Goal: Transaction & Acquisition: Book appointment/travel/reservation

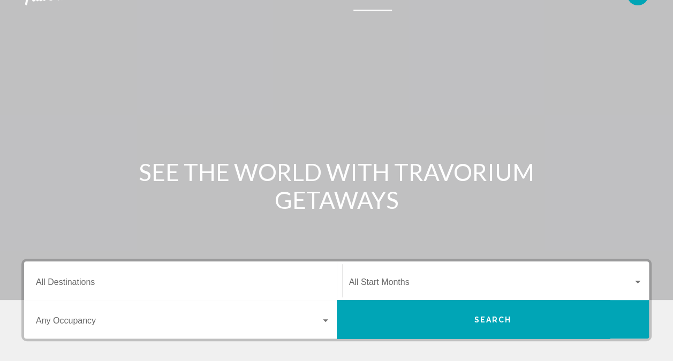
scroll to position [43, 0]
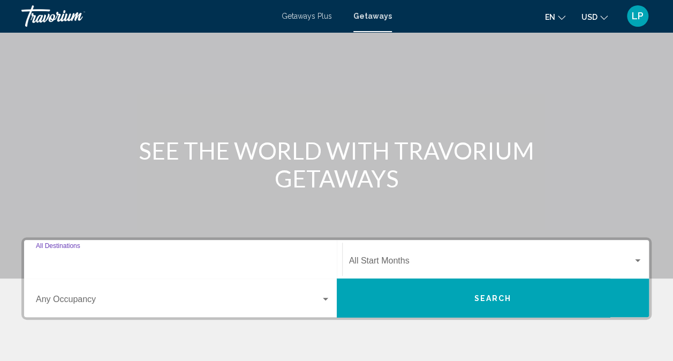
click at [179, 258] on input "Destination All Destinations" at bounding box center [183, 263] width 295 height 10
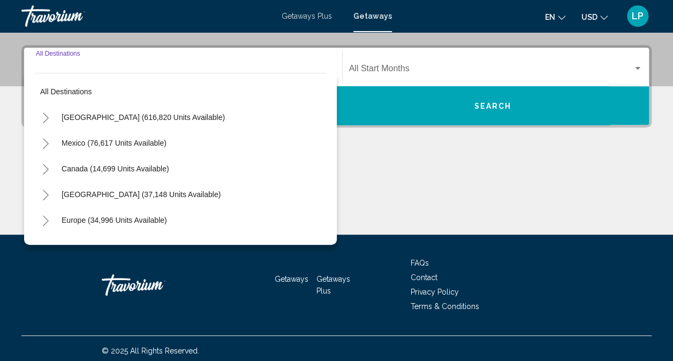
scroll to position [239, 0]
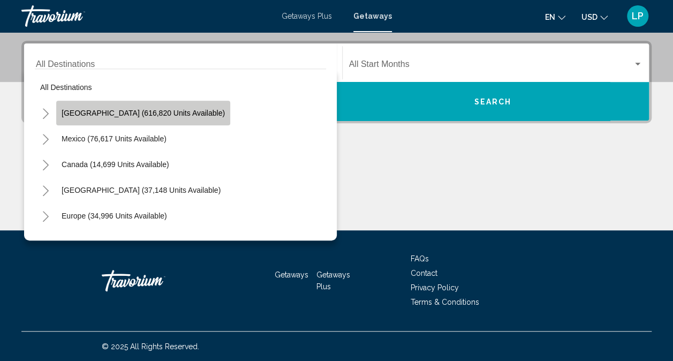
click at [144, 106] on button "[GEOGRAPHIC_DATA] (616,820 units available)" at bounding box center [143, 113] width 174 height 25
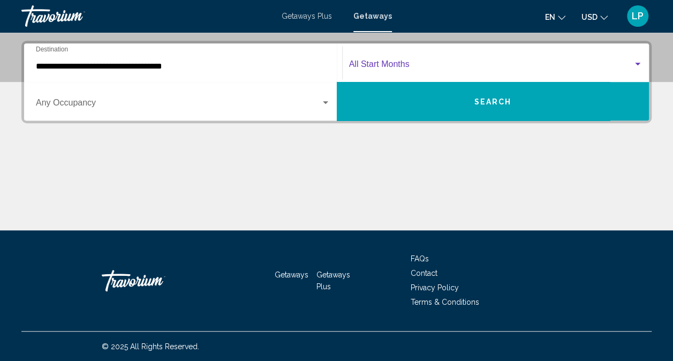
click at [382, 65] on span "Search widget" at bounding box center [491, 67] width 284 height 10
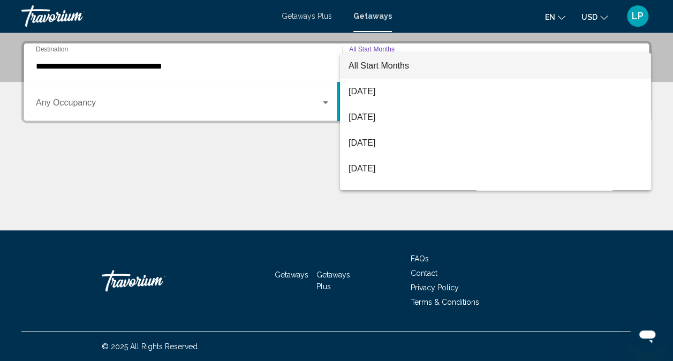
scroll to position [0, 0]
click at [207, 60] on div at bounding box center [336, 180] width 673 height 361
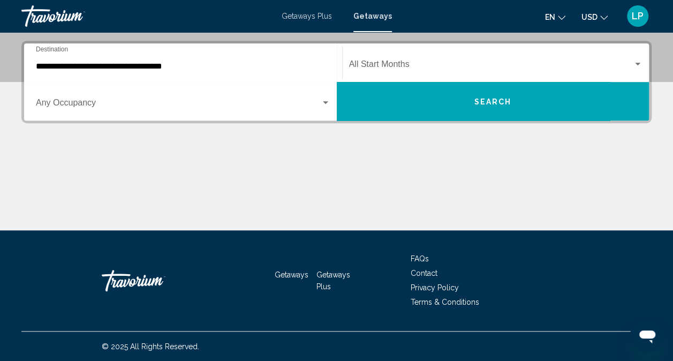
click at [201, 61] on div "**********" at bounding box center [183, 63] width 295 height 34
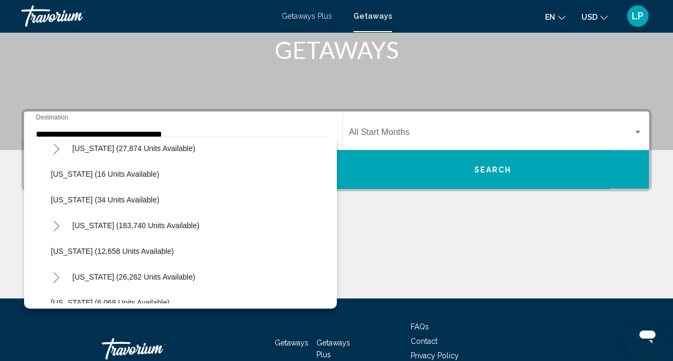
scroll to position [171, 0]
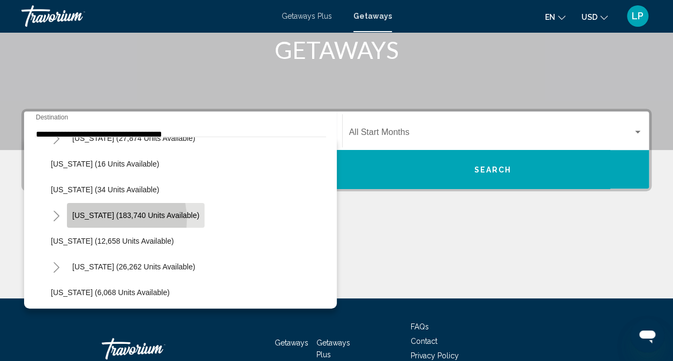
click at [104, 219] on span "[US_STATE] (183,740 units available)" at bounding box center [135, 215] width 127 height 9
type input "**********"
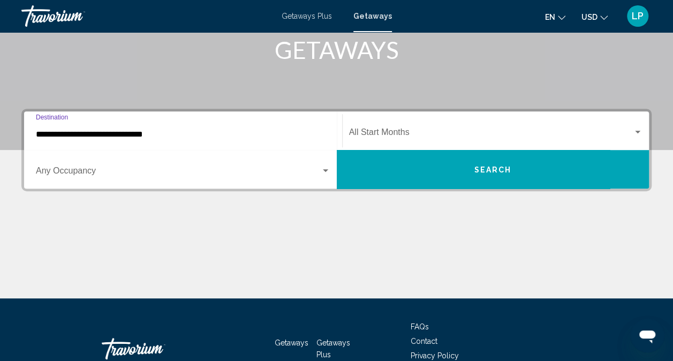
scroll to position [239, 0]
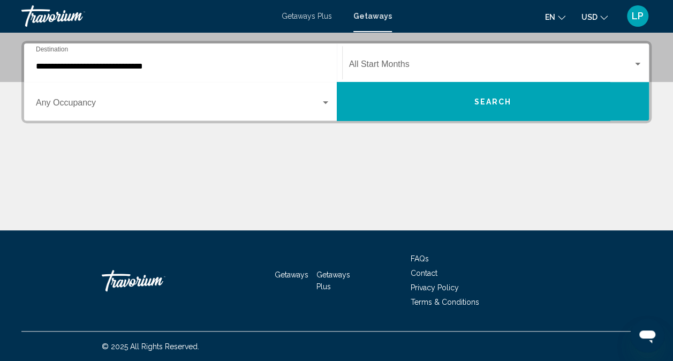
click at [215, 60] on div "**********" at bounding box center [183, 63] width 295 height 34
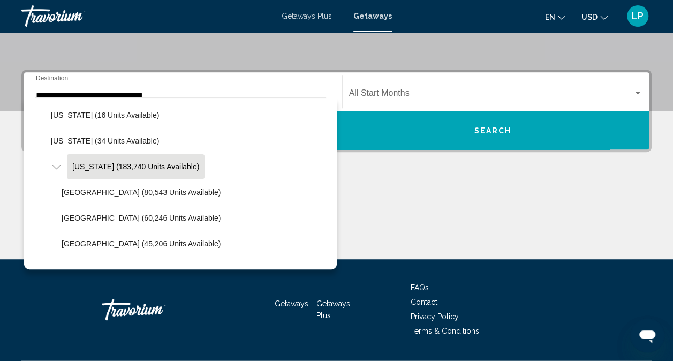
scroll to position [160, 0]
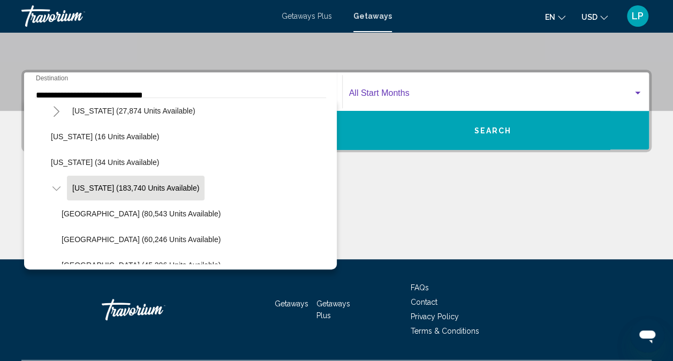
click at [386, 98] on span "Search widget" at bounding box center [491, 96] width 284 height 10
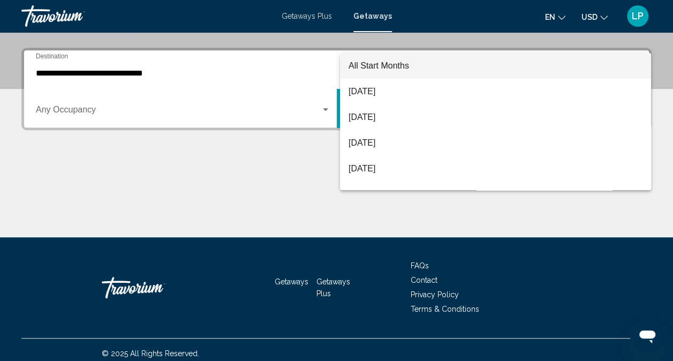
scroll to position [239, 0]
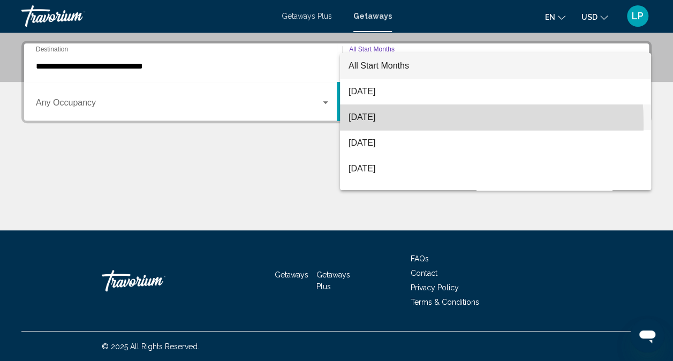
click at [375, 124] on span "[DATE]" at bounding box center [496, 117] width 294 height 26
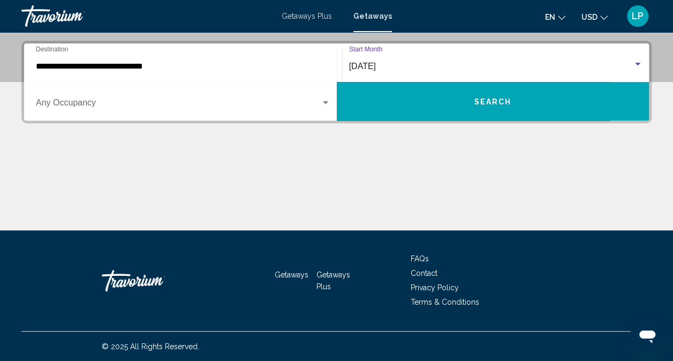
click at [157, 97] on div "Occupancy Any Occupancy" at bounding box center [183, 102] width 295 height 34
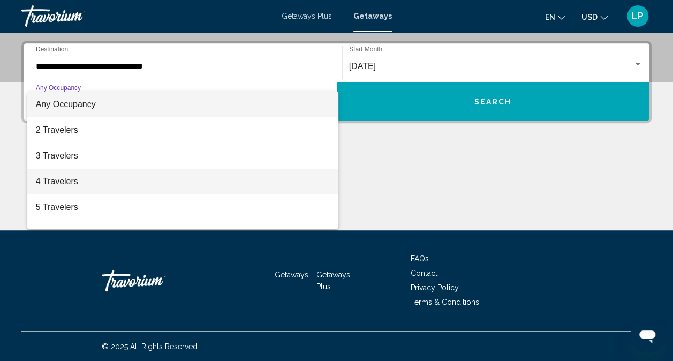
click at [112, 180] on span "4 Travelers" at bounding box center [183, 182] width 295 height 26
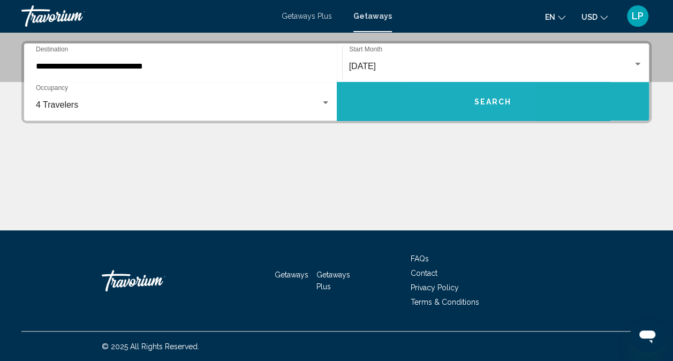
click at [457, 103] on button "Search" at bounding box center [493, 101] width 313 height 39
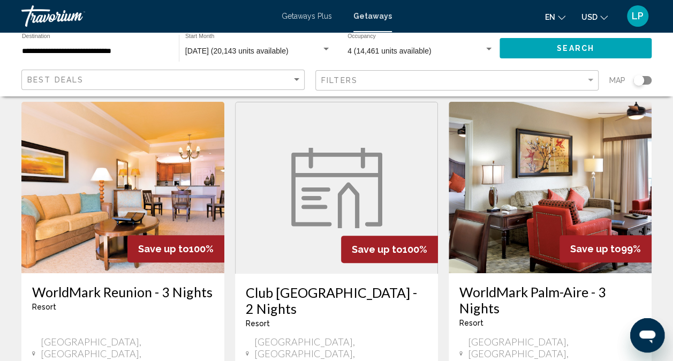
scroll to position [64, 0]
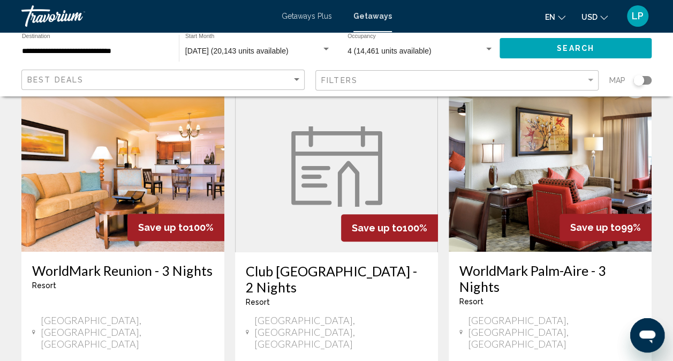
click at [347, 85] on div "Filters" at bounding box center [458, 81] width 274 height 20
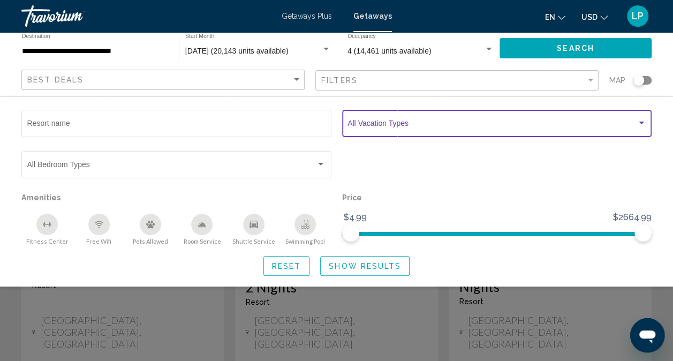
click at [400, 127] on span "Search widget" at bounding box center [492, 125] width 289 height 9
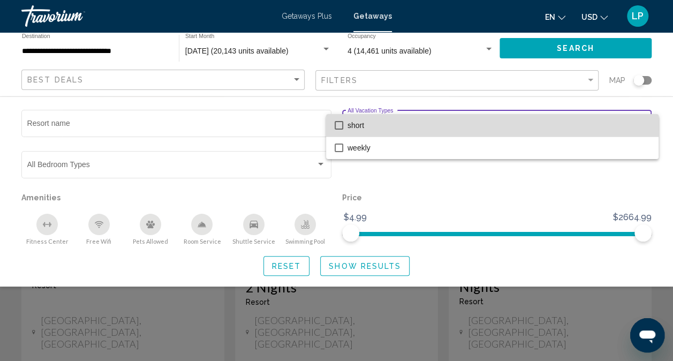
click at [348, 123] on span "short" at bounding box center [499, 125] width 303 height 22
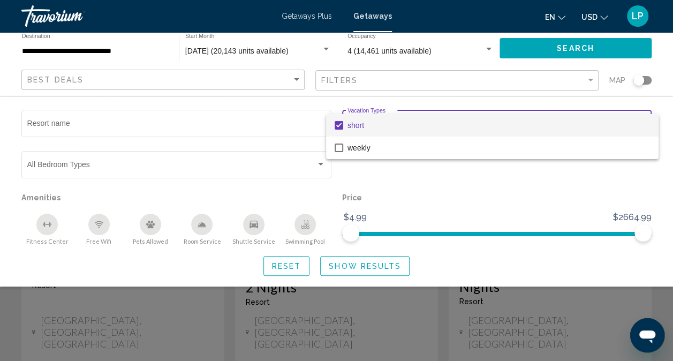
click at [375, 271] on div at bounding box center [336, 180] width 673 height 361
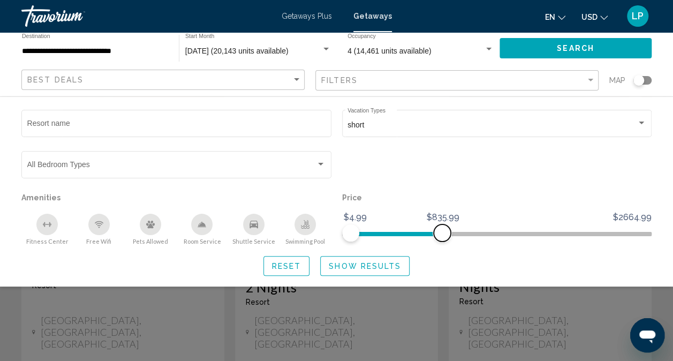
drag, startPoint x: 643, startPoint y: 236, endPoint x: 442, endPoint y: 234, distance: 200.9
click at [442, 234] on span "Search widget" at bounding box center [442, 232] width 17 height 17
click at [302, 226] on icon "Swimming Pool" at bounding box center [305, 226] width 9 height 2
click at [369, 261] on span "Show Results" at bounding box center [365, 265] width 72 height 9
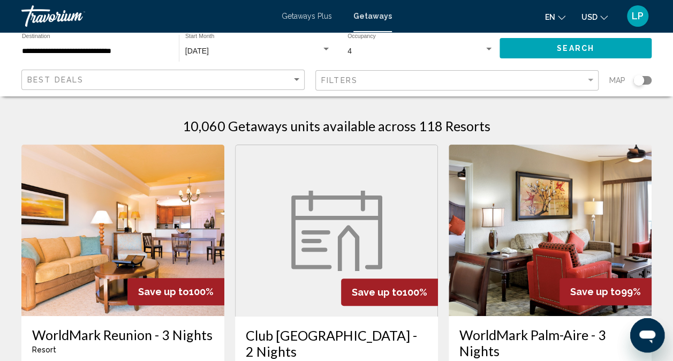
click at [637, 81] on div "Search widget" at bounding box center [639, 80] width 11 height 11
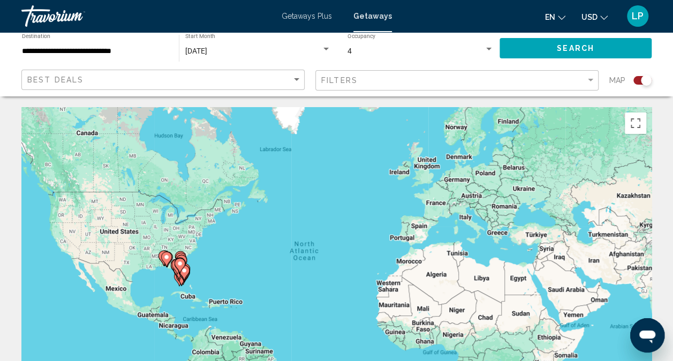
click at [637, 81] on div "Search widget" at bounding box center [643, 80] width 18 height 9
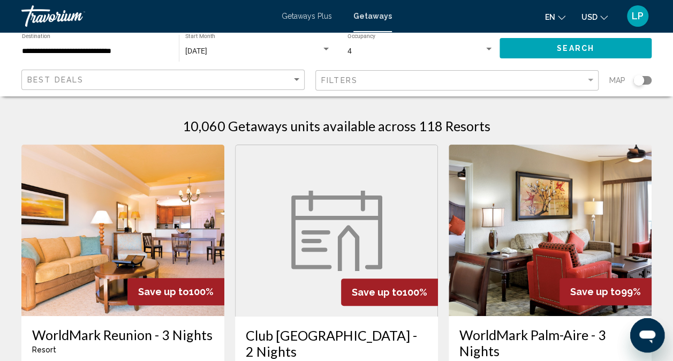
click at [637, 81] on div "Search widget" at bounding box center [639, 80] width 11 height 11
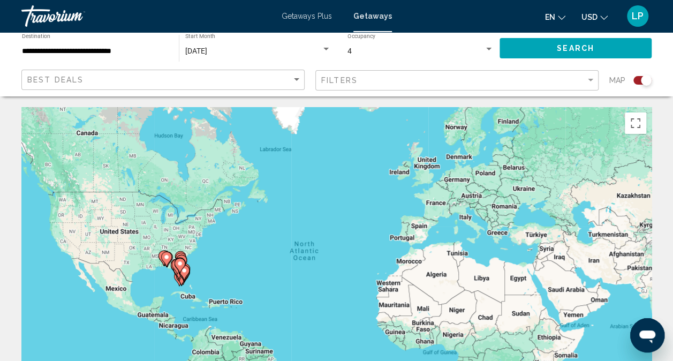
click at [165, 262] on icon "Main content" at bounding box center [166, 259] width 10 height 14
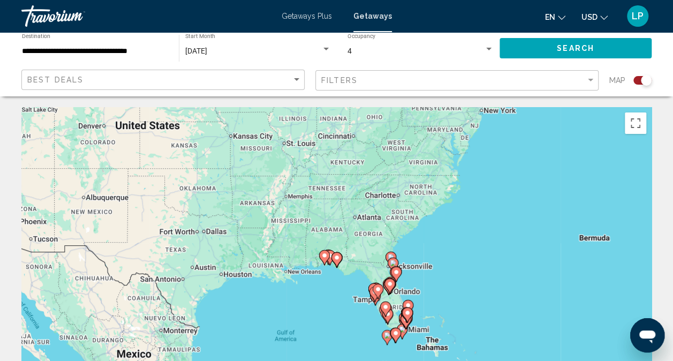
click at [371, 328] on div "To activate drag with keyboard, press Alt + Enter. Once in keyboard drag state,…" at bounding box center [336, 267] width 630 height 321
click at [405, 332] on icon "Main content" at bounding box center [402, 332] width 10 height 14
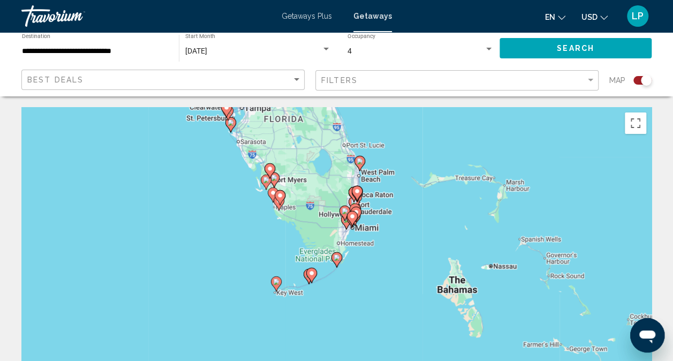
click at [341, 260] on icon "Main content" at bounding box center [337, 260] width 10 height 14
type input "**********"
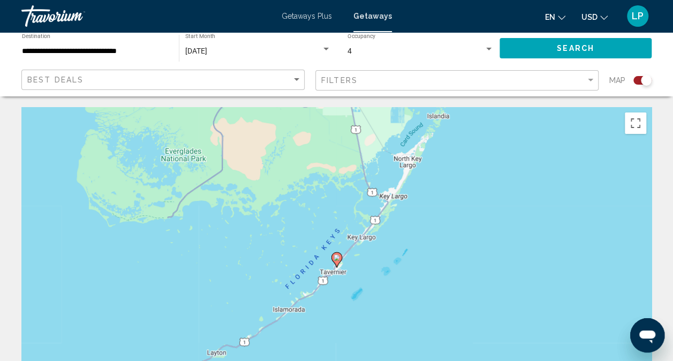
click at [333, 258] on icon "Main content" at bounding box center [337, 260] width 10 height 14
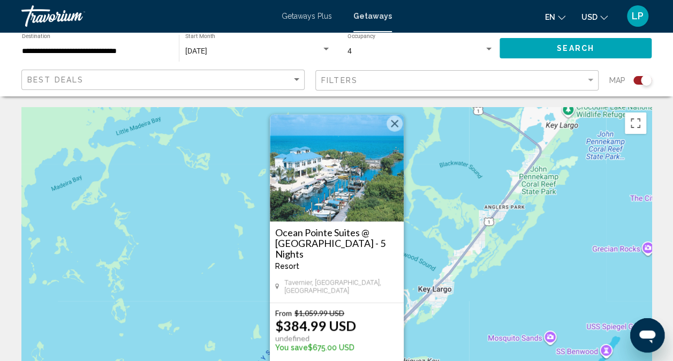
click at [393, 131] on button "Close" at bounding box center [395, 124] width 16 height 16
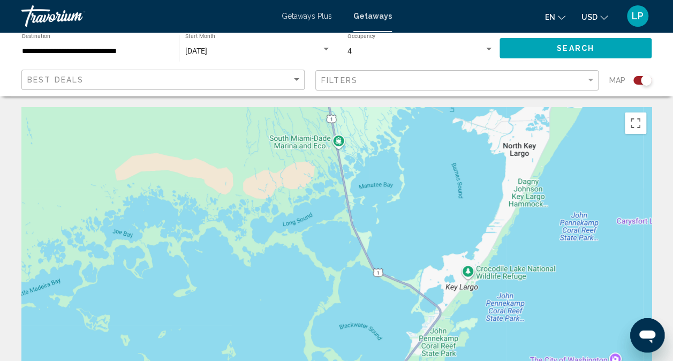
drag, startPoint x: 533, startPoint y: 190, endPoint x: 427, endPoint y: 344, distance: 187.2
click at [427, 344] on div "To navigate, press the arrow keys. To activate drag with keyboard, press Alt + …" at bounding box center [336, 267] width 630 height 321
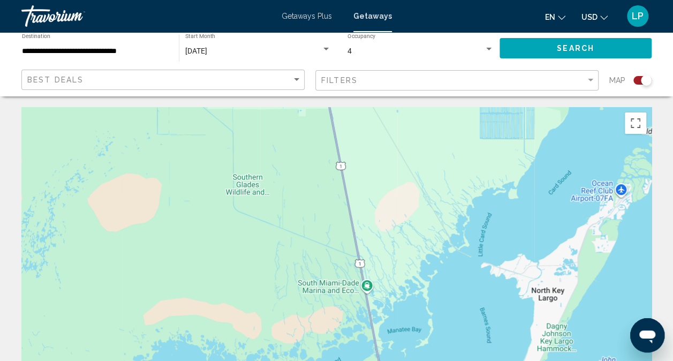
drag, startPoint x: 393, startPoint y: 201, endPoint x: 426, endPoint y: 355, distance: 157.8
click at [426, 355] on div "To navigate, press the arrow keys." at bounding box center [336, 267] width 630 height 321
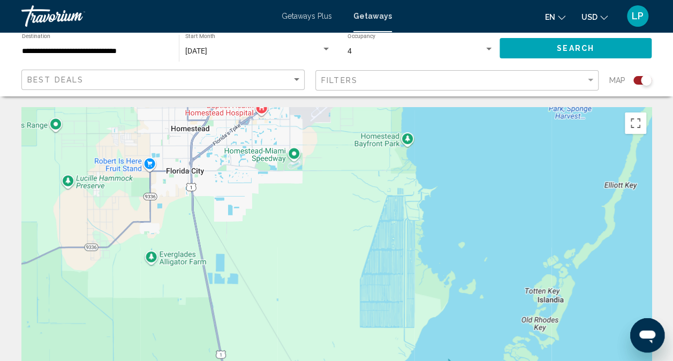
drag, startPoint x: 376, startPoint y: 194, endPoint x: 252, endPoint y: 388, distance: 230.5
click at [252, 360] on html "**********" at bounding box center [336, 180] width 673 height 361
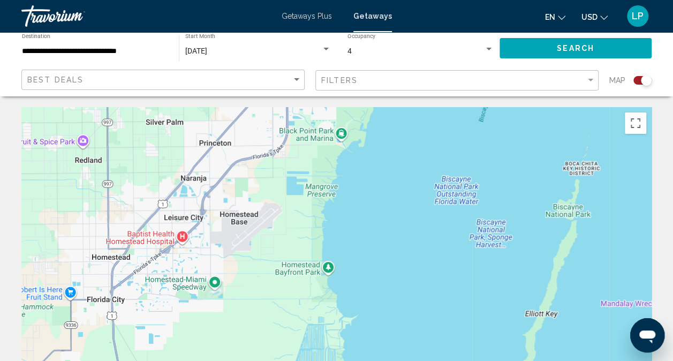
drag, startPoint x: 264, startPoint y: 205, endPoint x: 183, endPoint y: 335, distance: 153.0
click at [183, 335] on div "To navigate, press the arrow keys." at bounding box center [336, 267] width 630 height 321
click at [635, 127] on button "Toggle fullscreen view" at bounding box center [635, 122] width 21 height 21
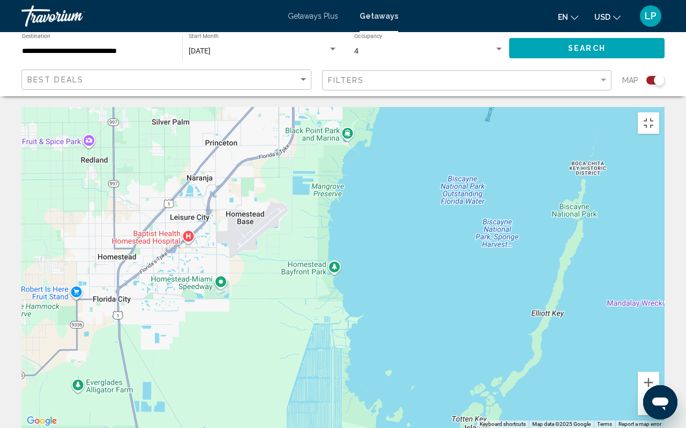
click at [637, 167] on div "To navigate, press the arrow keys." at bounding box center [342, 267] width 643 height 321
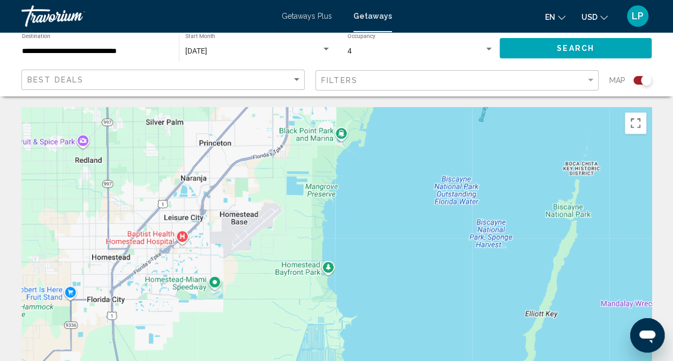
click at [646, 79] on div "Search widget" at bounding box center [646, 80] width 11 height 11
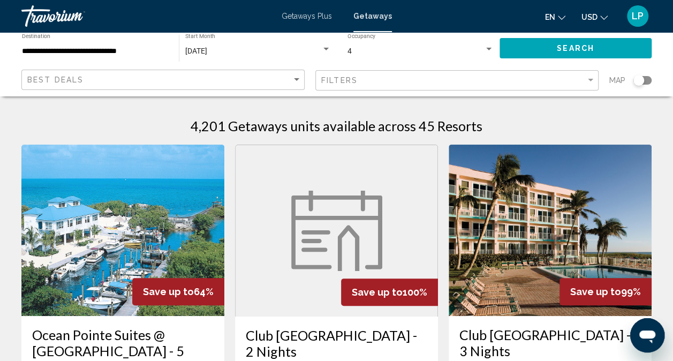
click at [646, 79] on div "Search widget" at bounding box center [643, 80] width 18 height 9
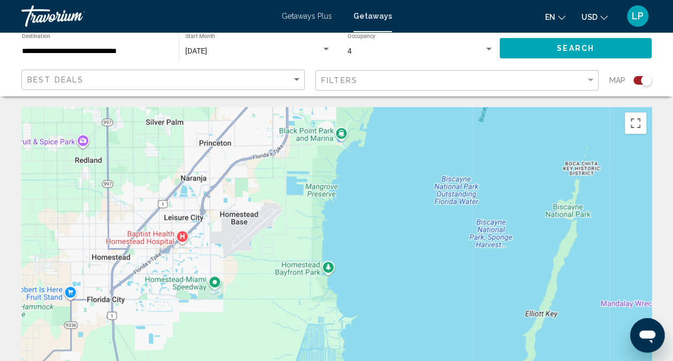
click at [498, 249] on div "To navigate, press the arrow keys." at bounding box center [336, 267] width 630 height 321
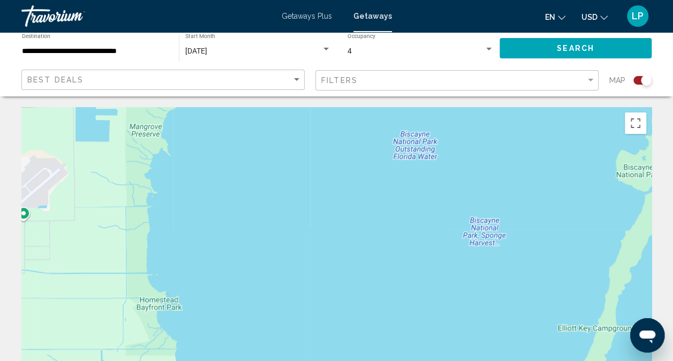
click at [498, 249] on div "To navigate, press the arrow keys." at bounding box center [336, 267] width 630 height 321
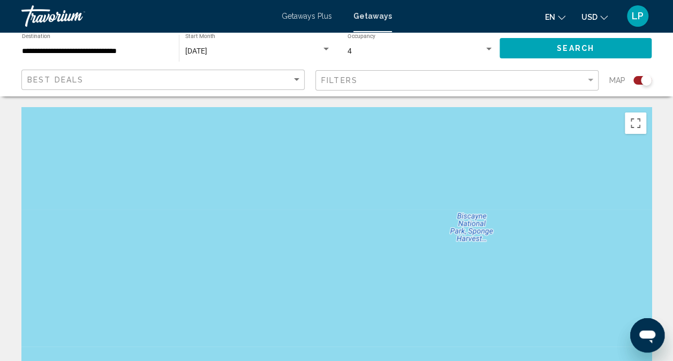
click at [498, 249] on div "To navigate, press the arrow keys." at bounding box center [336, 267] width 630 height 321
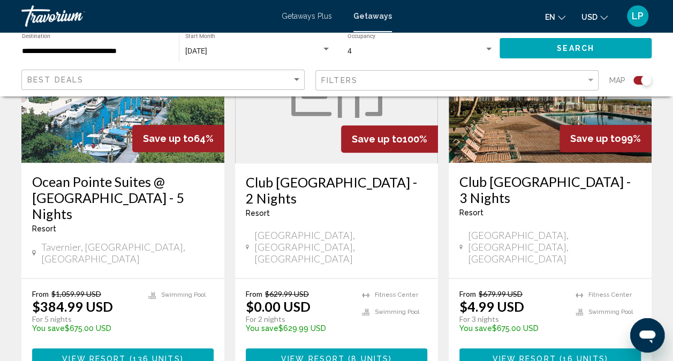
scroll to position [480, 0]
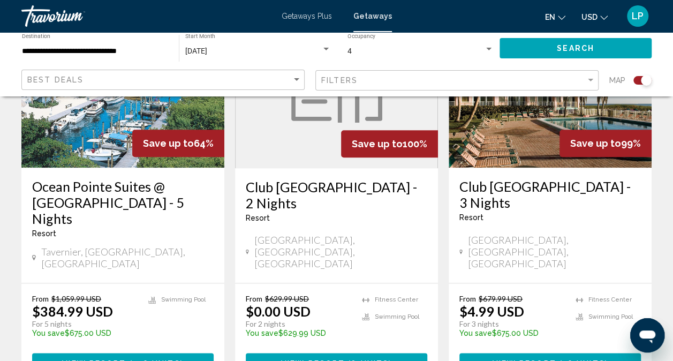
click at [505, 190] on h3 "Club [GEOGRAPHIC_DATA] - 3 Nights" at bounding box center [551, 194] width 182 height 32
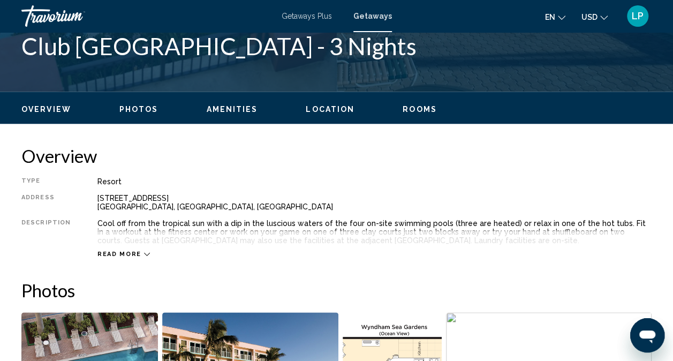
scroll to position [488, 0]
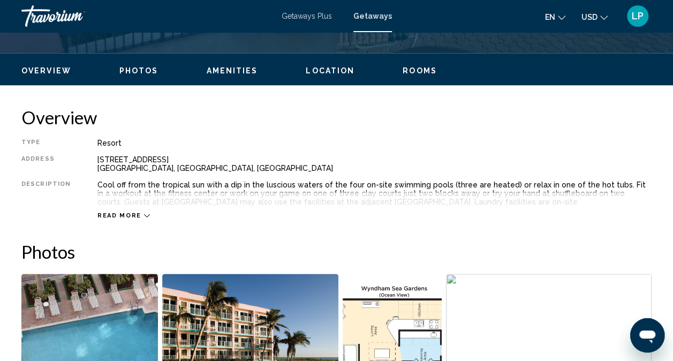
click at [327, 70] on span "Location" at bounding box center [330, 70] width 49 height 9
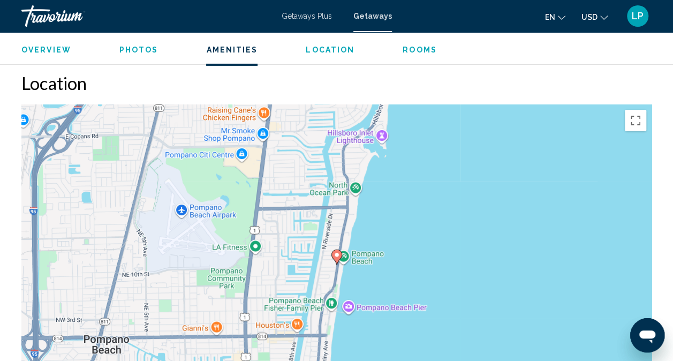
scroll to position [1760, 0]
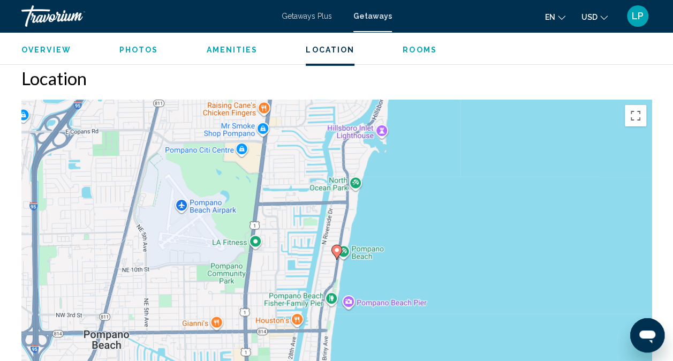
click at [336, 256] on gmp-advanced-marker "Main content" at bounding box center [337, 252] width 11 height 16
drag, startPoint x: 336, startPoint y: 256, endPoint x: 337, endPoint y: 251, distance: 5.6
click at [337, 251] on icon "Main content" at bounding box center [337, 252] width 10 height 14
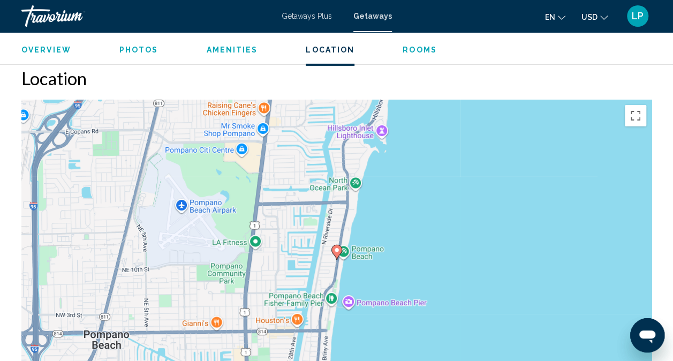
click at [337, 251] on icon "Main content" at bounding box center [337, 252] width 10 height 14
click at [402, 254] on div "To activate drag with keyboard, press Alt + Enter. Once in keyboard drag state,…" at bounding box center [336, 260] width 630 height 321
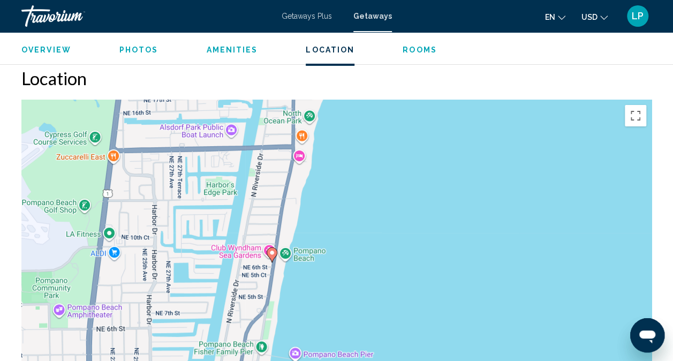
click at [402, 254] on div "To activate drag with keyboard, press Alt + Enter. Once in keyboard drag state,…" at bounding box center [336, 260] width 630 height 321
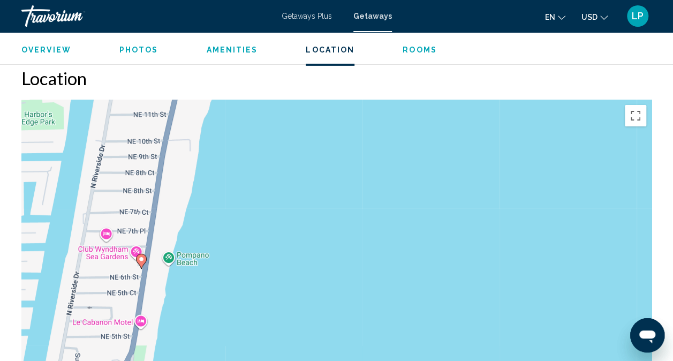
click at [402, 254] on div "To activate drag with keyboard, press Alt + Enter. Once in keyboard drag state,…" at bounding box center [336, 260] width 630 height 321
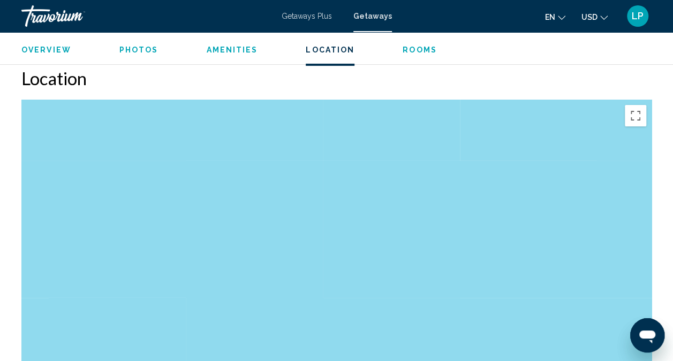
click at [134, 51] on span "Photos" at bounding box center [138, 50] width 39 height 9
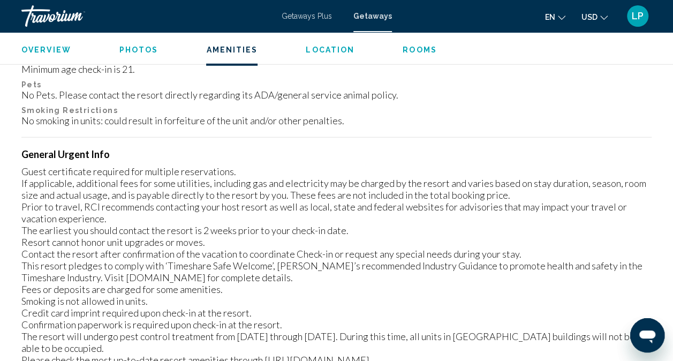
scroll to position [1437, 0]
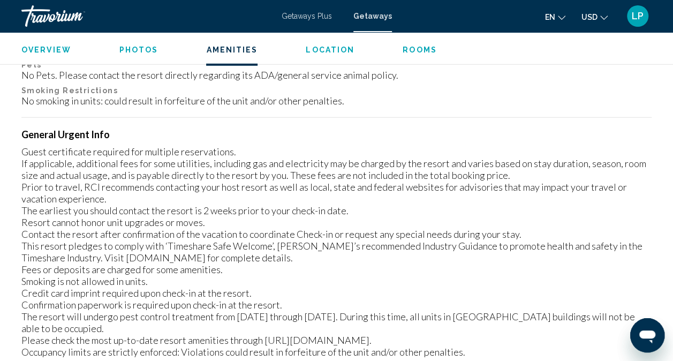
click at [134, 53] on span "Photos" at bounding box center [138, 50] width 39 height 9
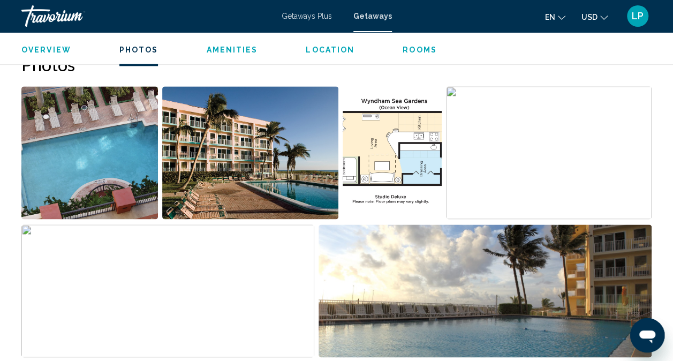
scroll to position [665, 0]
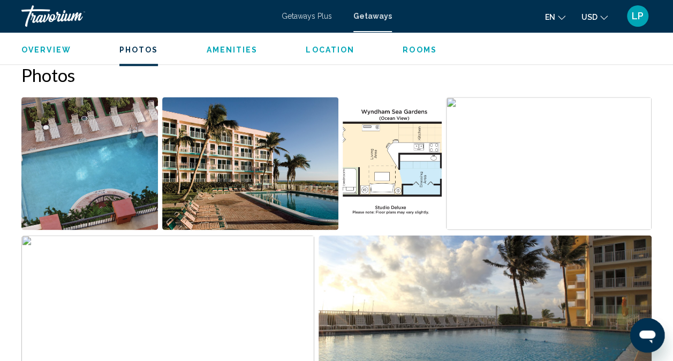
click at [119, 45] on button "Photos" at bounding box center [138, 50] width 39 height 10
click at [134, 53] on span "Photos" at bounding box center [138, 50] width 39 height 9
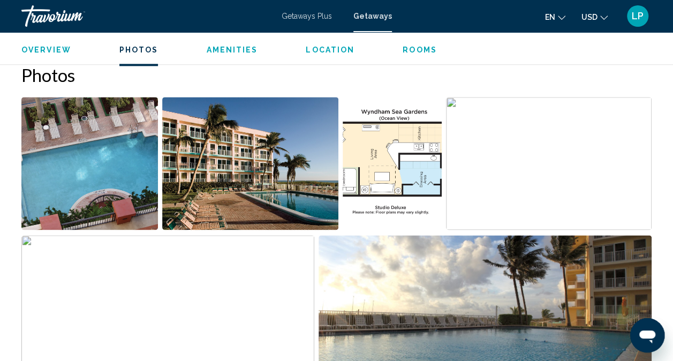
click at [134, 53] on span "Photos" at bounding box center [138, 50] width 39 height 9
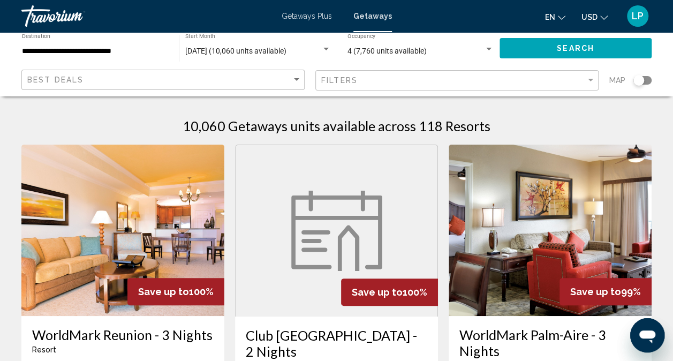
click at [641, 79] on div "Search widget" at bounding box center [639, 80] width 11 height 11
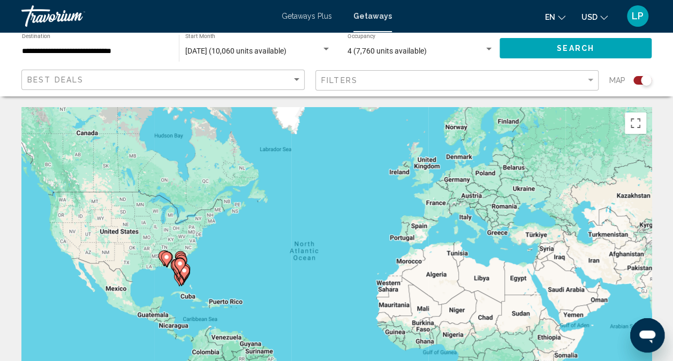
click at [185, 275] on icon "Main content" at bounding box center [184, 273] width 10 height 14
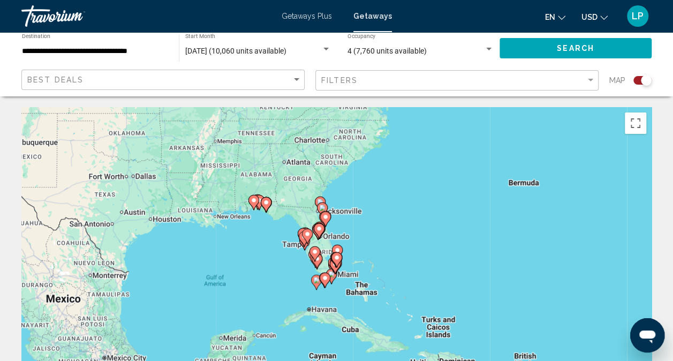
click at [337, 259] on image "Main content" at bounding box center [337, 257] width 6 height 6
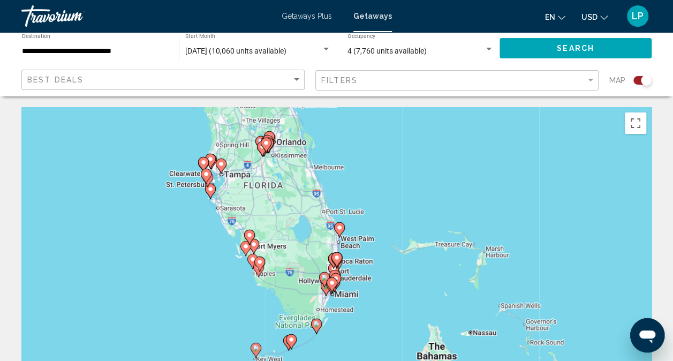
click at [338, 274] on icon "Main content" at bounding box center [335, 281] width 10 height 14
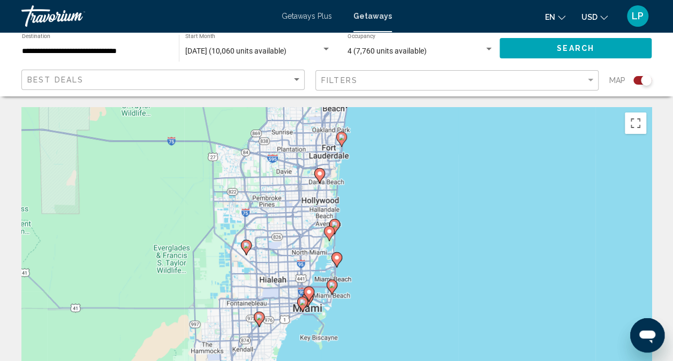
click at [336, 223] on image "Main content" at bounding box center [335, 224] width 6 height 6
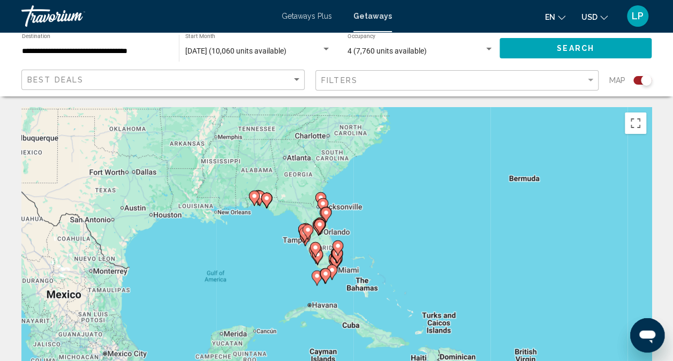
click at [340, 254] on gmp-advanced-marker "Main content" at bounding box center [338, 248] width 11 height 16
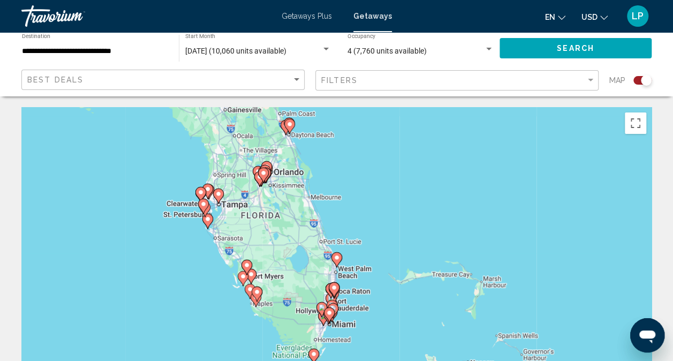
click at [334, 309] on gmp-advanced-marker "Main content" at bounding box center [329, 315] width 11 height 16
type input "**********"
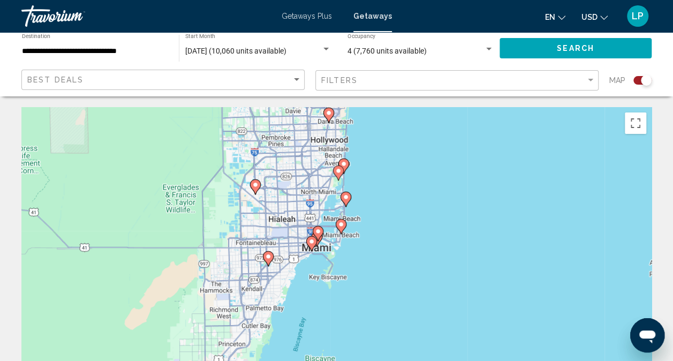
drag, startPoint x: 417, startPoint y: 237, endPoint x: 398, endPoint y: 212, distance: 31.4
click at [398, 212] on div "To navigate, press the arrow keys. To activate drag with keyboard, press Alt + …" at bounding box center [336, 267] width 630 height 321
click at [319, 233] on image "Main content" at bounding box center [318, 231] width 6 height 6
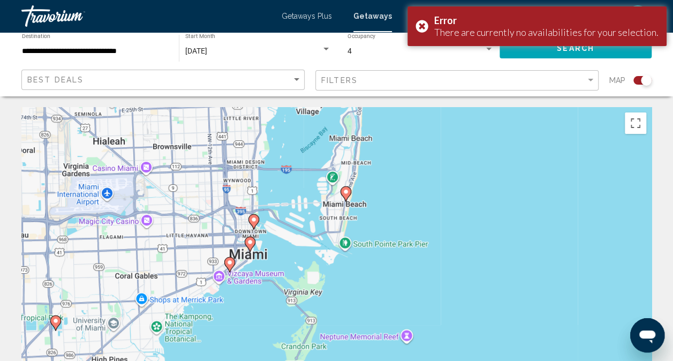
drag, startPoint x: 463, startPoint y: 283, endPoint x: 453, endPoint y: 99, distance: 184.5
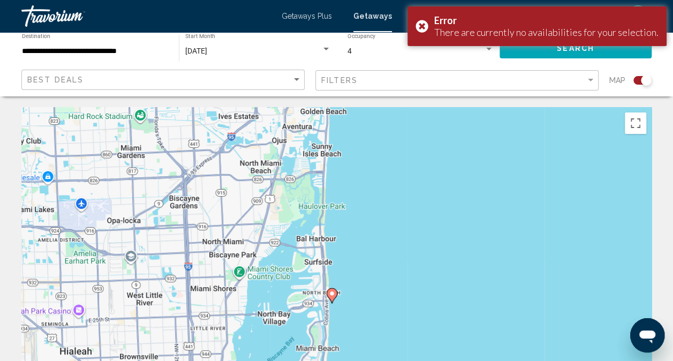
drag, startPoint x: 427, startPoint y: 174, endPoint x: 392, endPoint y: 387, distance: 216.1
click at [392, 360] on html "**********" at bounding box center [336, 180] width 673 height 361
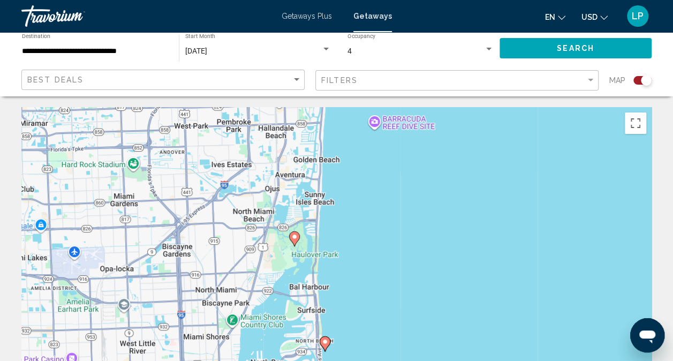
drag, startPoint x: 397, startPoint y: 204, endPoint x: 390, endPoint y: 253, distance: 49.8
click at [390, 253] on div "To activate drag with keyboard, press Alt + Enter. Once in keyboard drag state,…" at bounding box center [336, 267] width 630 height 321
click at [296, 237] on image "Main content" at bounding box center [294, 237] width 6 height 6
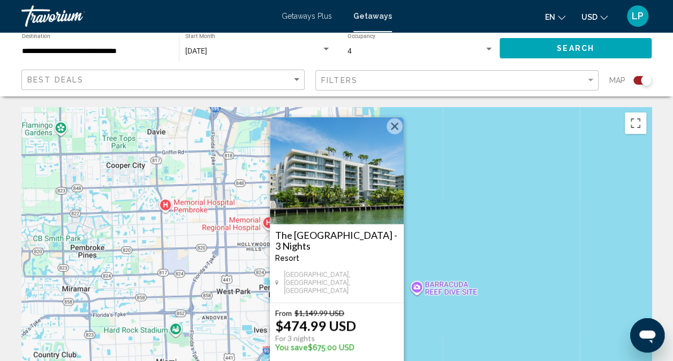
click at [398, 129] on button "Close" at bounding box center [395, 126] width 16 height 16
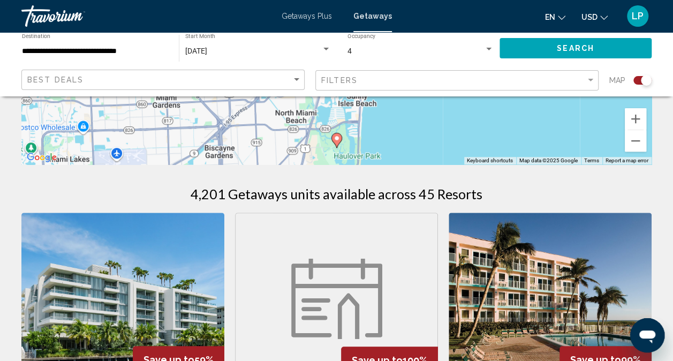
scroll to position [279, 0]
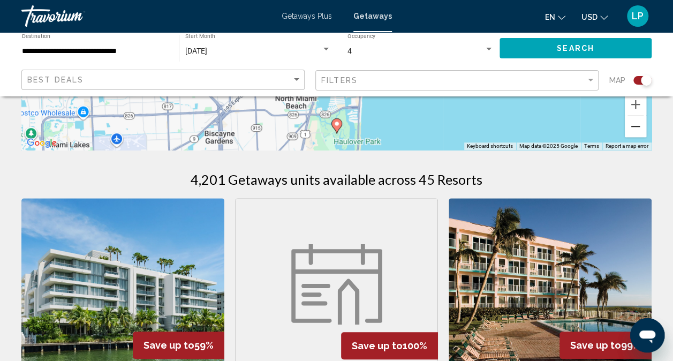
click at [637, 125] on button "Zoom out" at bounding box center [635, 126] width 21 height 21
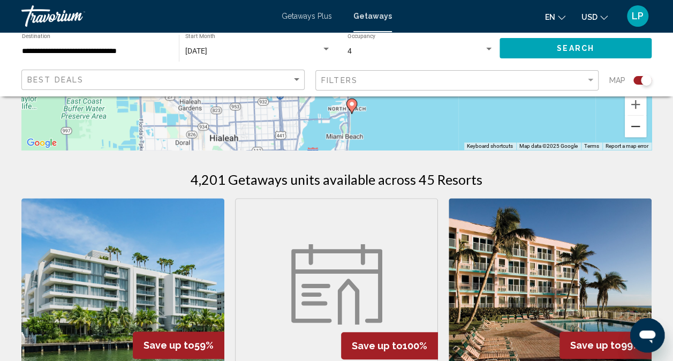
click at [637, 125] on button "Zoom out" at bounding box center [635, 126] width 21 height 21
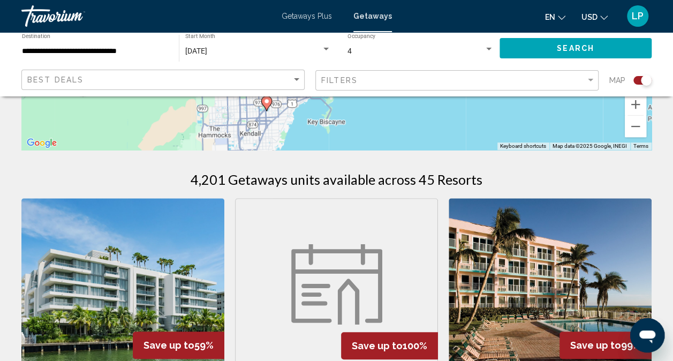
drag, startPoint x: 671, startPoint y: 95, endPoint x: 671, endPoint y: 75, distance: 20.4
click at [671, 75] on div "**********" at bounding box center [336, 64] width 673 height 64
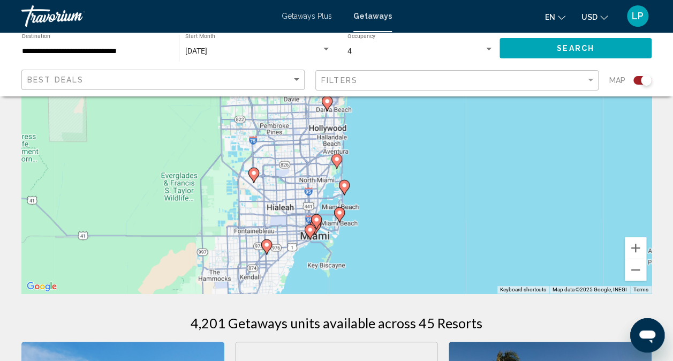
scroll to position [131, 0]
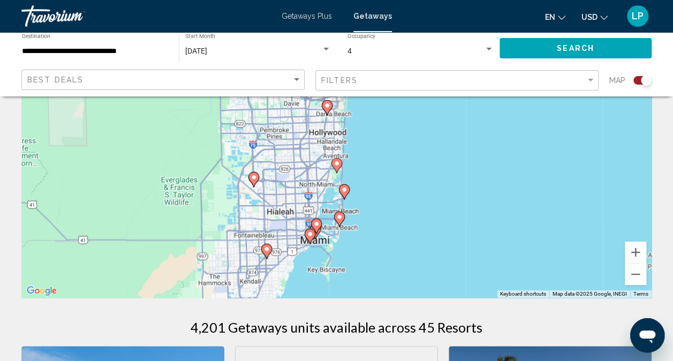
click at [337, 161] on image "Main content" at bounding box center [337, 163] width 6 height 6
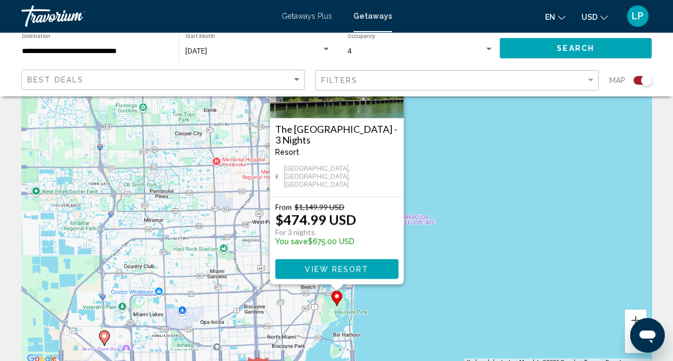
scroll to position [0, 0]
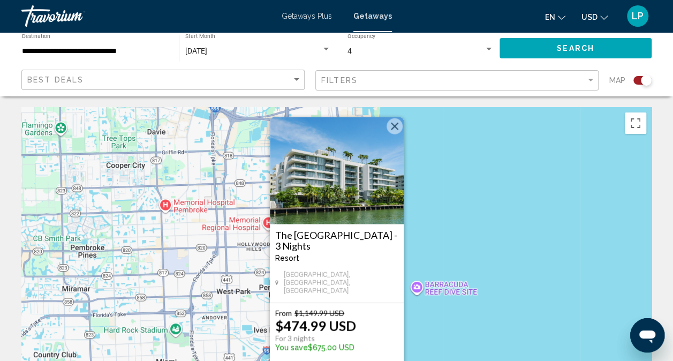
click at [395, 131] on button "Close" at bounding box center [395, 126] width 16 height 16
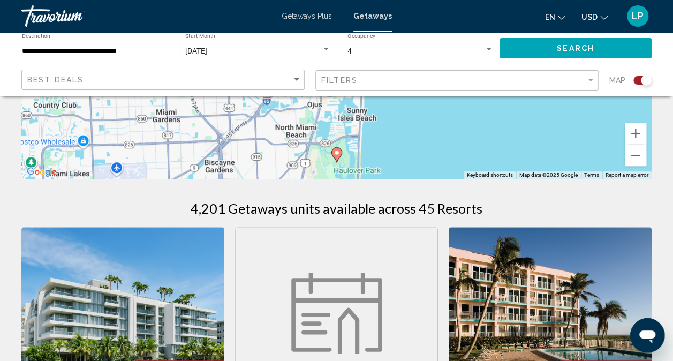
scroll to position [279, 0]
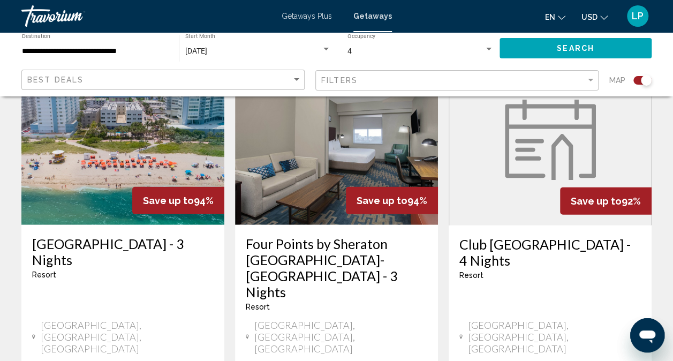
scroll to position [1270, 0]
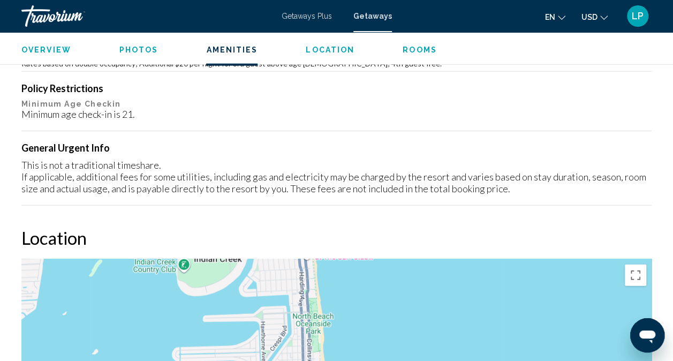
scroll to position [1249, 0]
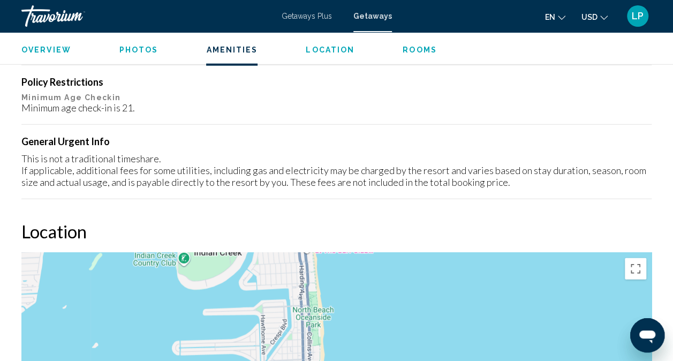
click at [419, 48] on span "Rooms" at bounding box center [420, 50] width 34 height 9
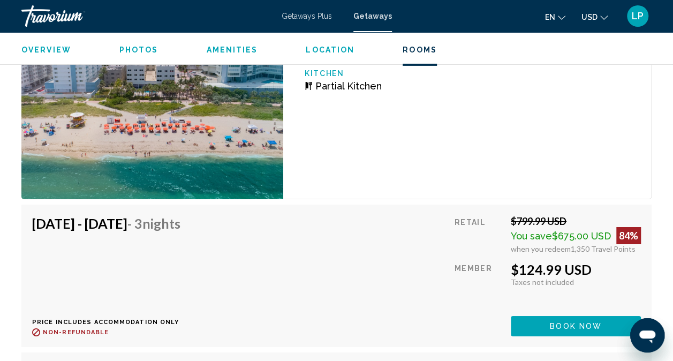
scroll to position [3836, 0]
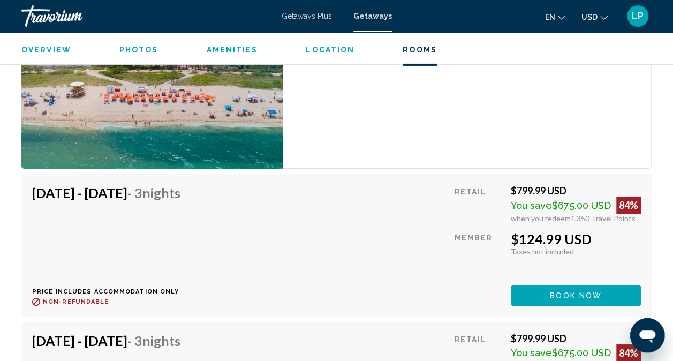
click at [384, 17] on span "Getaways" at bounding box center [373, 16] width 39 height 9
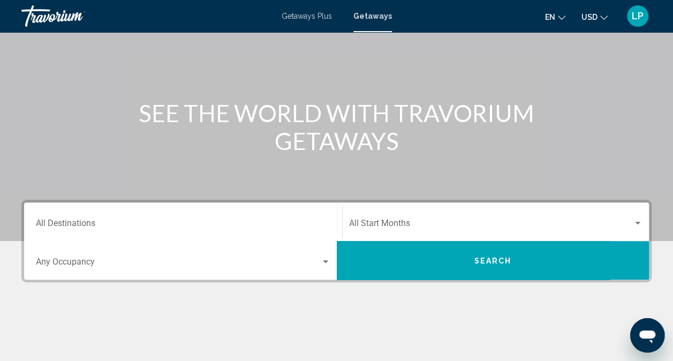
scroll to position [86, 0]
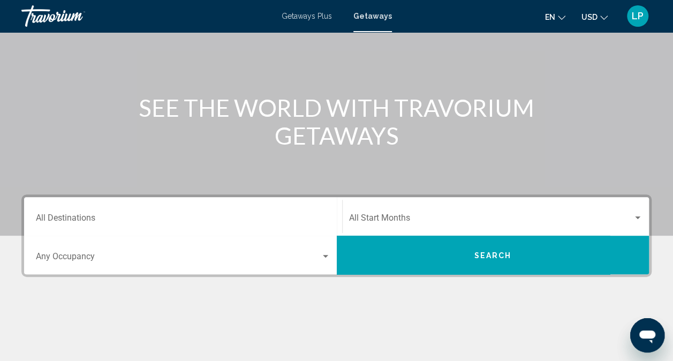
click at [108, 217] on input "Destination All Destinations" at bounding box center [183, 220] width 295 height 10
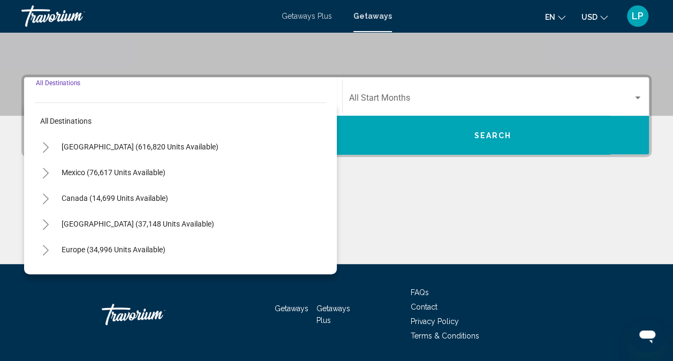
scroll to position [239, 0]
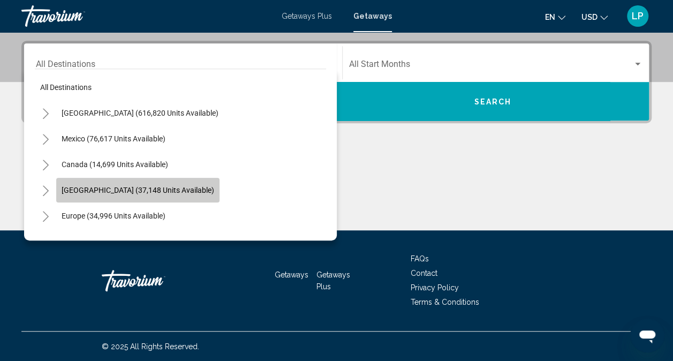
click at [142, 194] on button "[GEOGRAPHIC_DATA] (37,148 units available)" at bounding box center [137, 190] width 163 height 25
type input "**********"
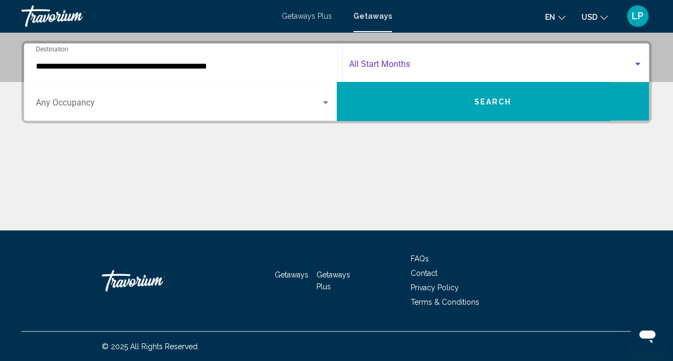
click at [411, 63] on span "Search widget" at bounding box center [491, 67] width 284 height 10
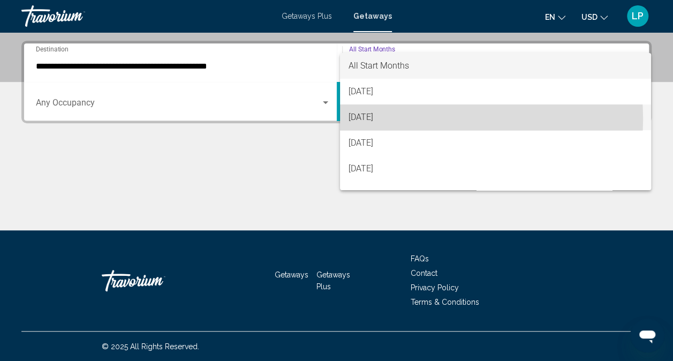
click at [403, 119] on span "[DATE]" at bounding box center [496, 117] width 294 height 26
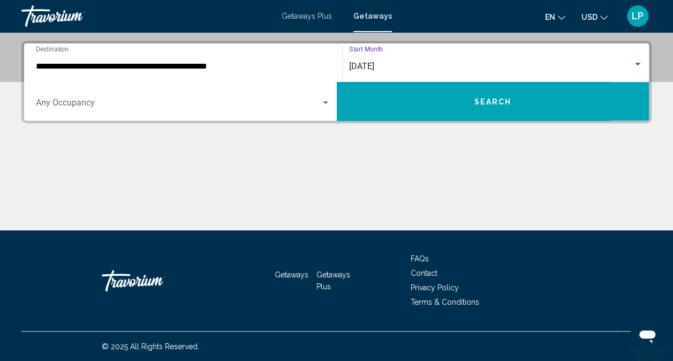
click at [232, 104] on span "Search widget" at bounding box center [178, 105] width 285 height 10
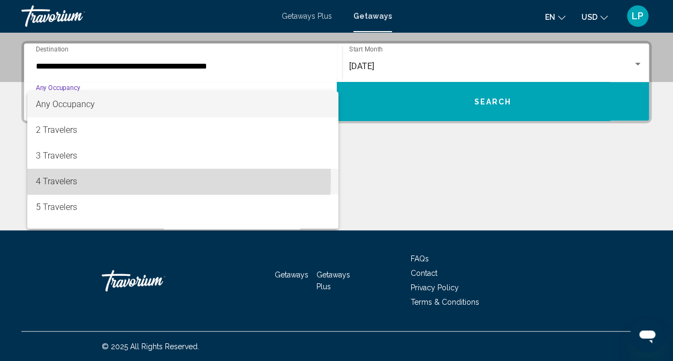
click at [111, 179] on span "4 Travelers" at bounding box center [183, 182] width 295 height 26
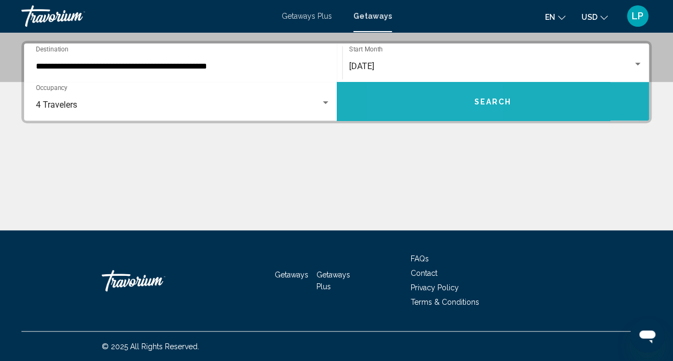
click at [441, 95] on button "Search" at bounding box center [493, 101] width 313 height 39
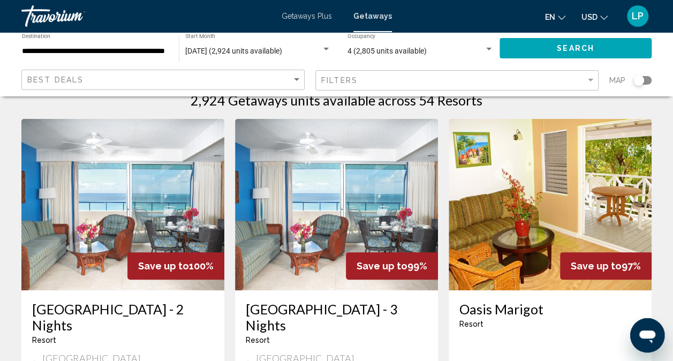
scroll to position [21, 0]
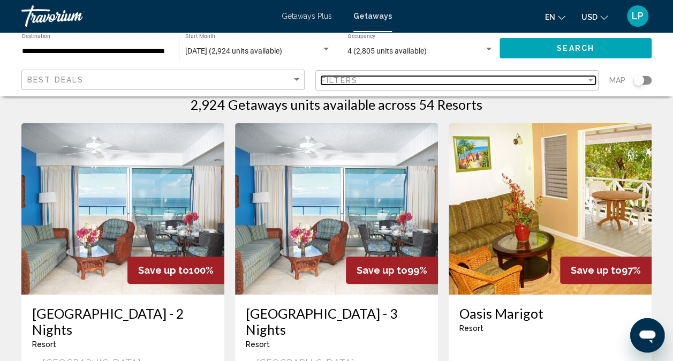
click at [351, 80] on span "Filters" at bounding box center [339, 80] width 36 height 9
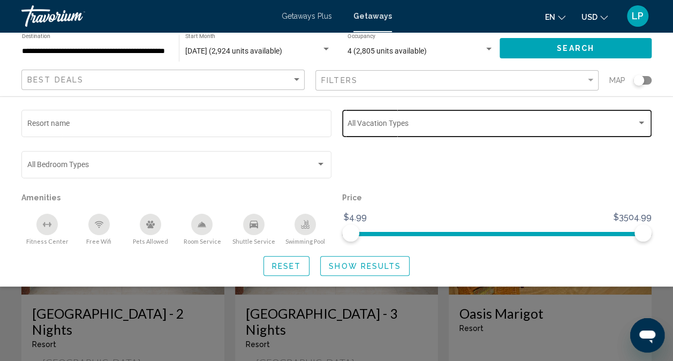
click at [415, 130] on div "Vacation Types All Vacation Types" at bounding box center [497, 122] width 299 height 29
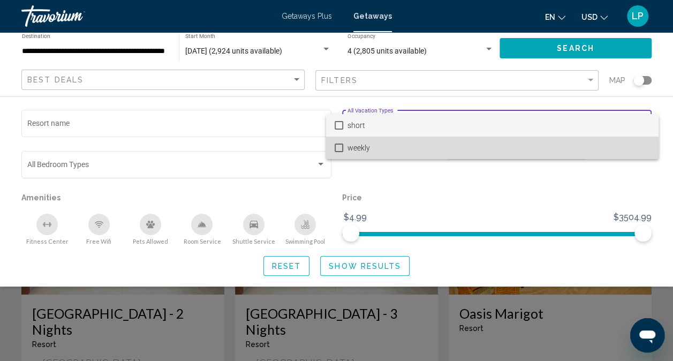
click at [350, 149] on span "weekly" at bounding box center [499, 148] width 303 height 22
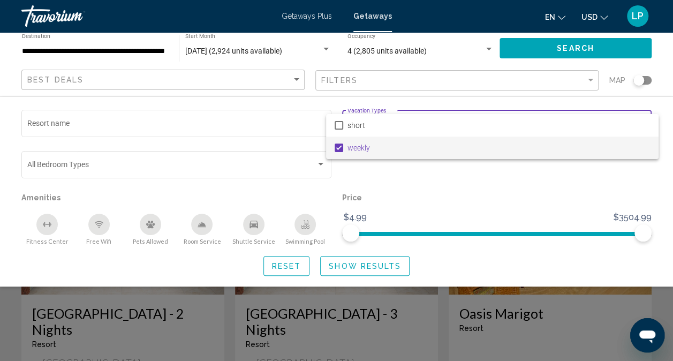
drag, startPoint x: 641, startPoint y: 230, endPoint x: 593, endPoint y: 236, distance: 48.0
click at [593, 236] on div at bounding box center [336, 180] width 673 height 361
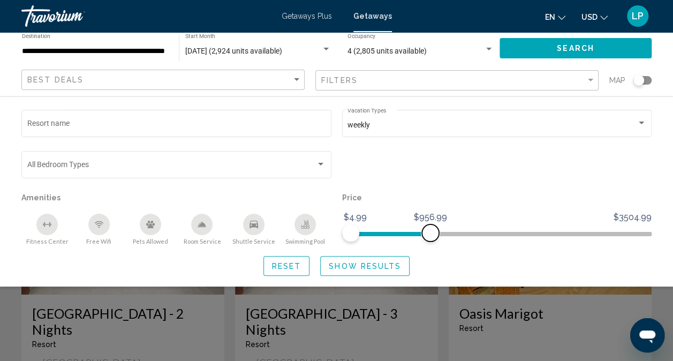
drag, startPoint x: 643, startPoint y: 237, endPoint x: 430, endPoint y: 236, distance: 213.2
click at [430, 236] on span "Search widget" at bounding box center [430, 232] width 17 height 17
click at [302, 226] on icon "Swimming Pool" at bounding box center [305, 226] width 9 height 2
click at [206, 221] on icon "Room Service" at bounding box center [202, 224] width 9 height 9
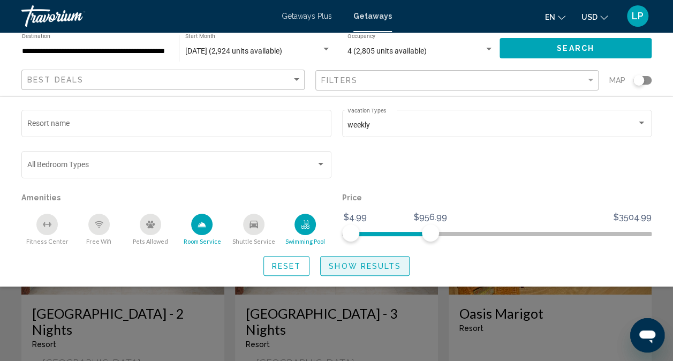
click at [365, 267] on span "Show Results" at bounding box center [365, 266] width 72 height 9
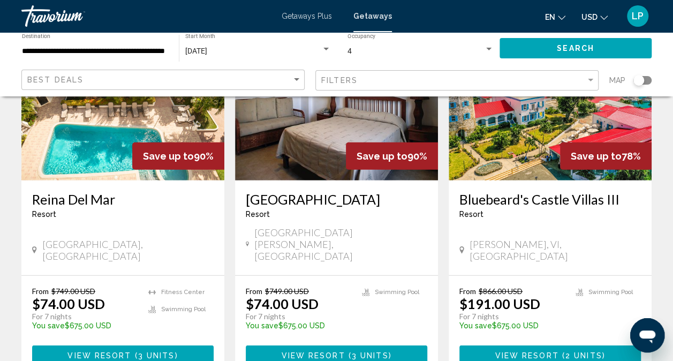
scroll to position [1328, 0]
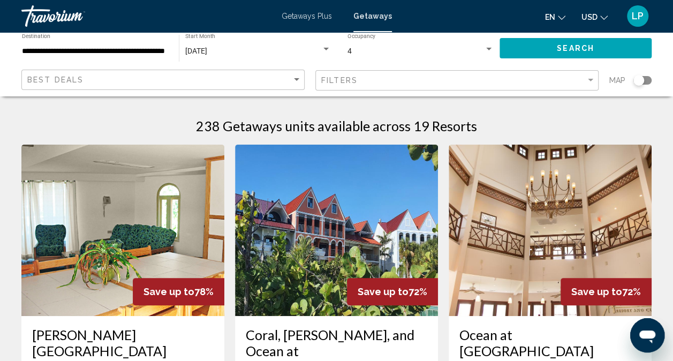
click at [639, 77] on div "Search widget" at bounding box center [639, 80] width 11 height 11
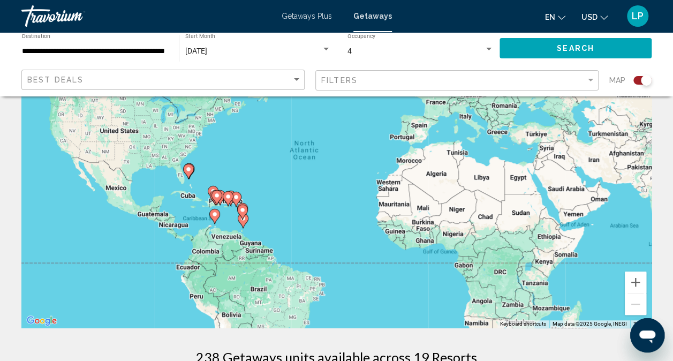
scroll to position [118, 0]
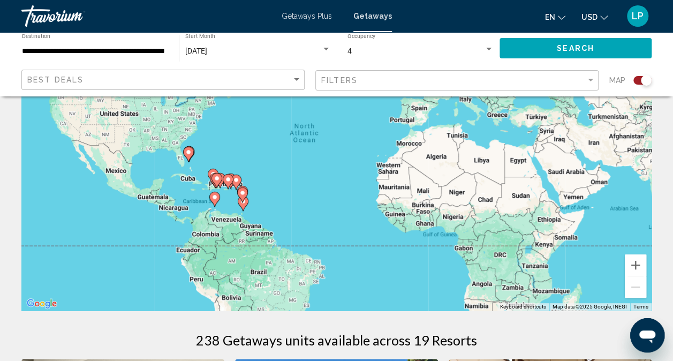
click at [216, 204] on gmp-advanced-marker "Main content" at bounding box center [214, 199] width 11 height 16
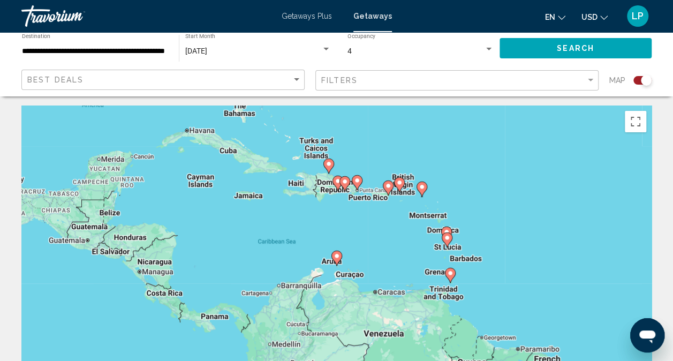
scroll to position [0, 0]
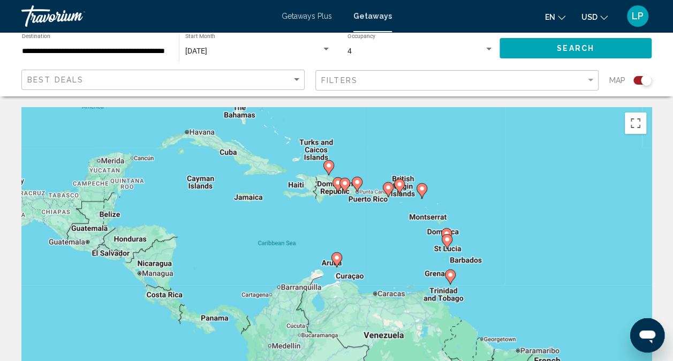
click at [328, 167] on image "Main content" at bounding box center [329, 165] width 6 height 6
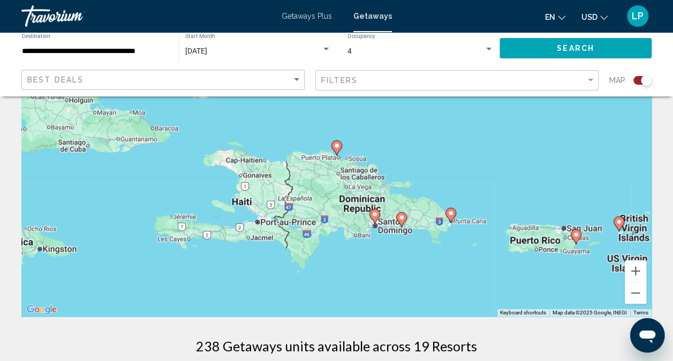
scroll to position [135, 0]
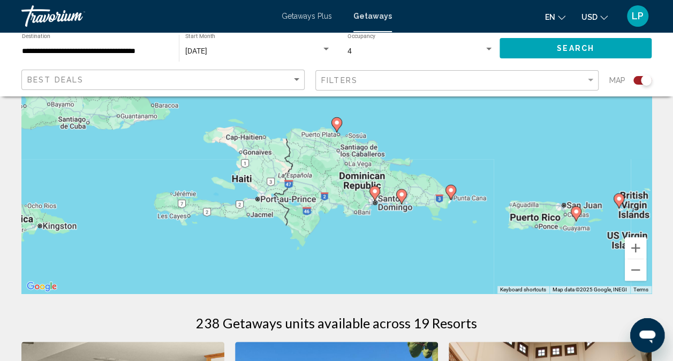
click at [576, 219] on icon "Main content" at bounding box center [576, 214] width 10 height 14
type input "**********"
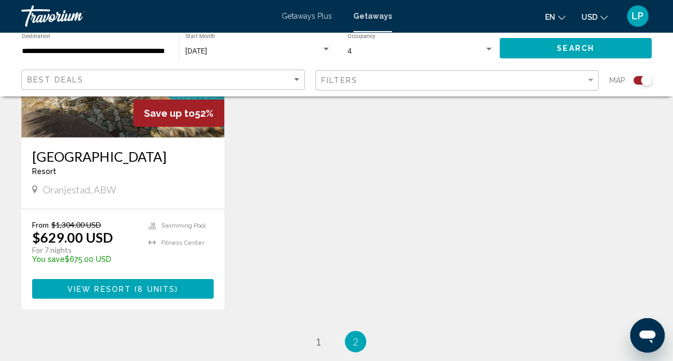
scroll to position [1374, 0]
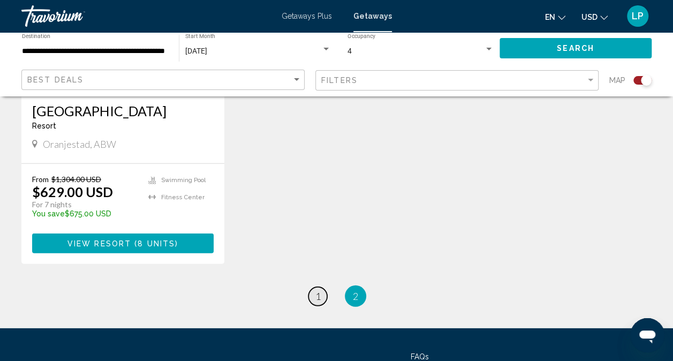
click at [319, 290] on span "1" at bounding box center [317, 296] width 5 height 12
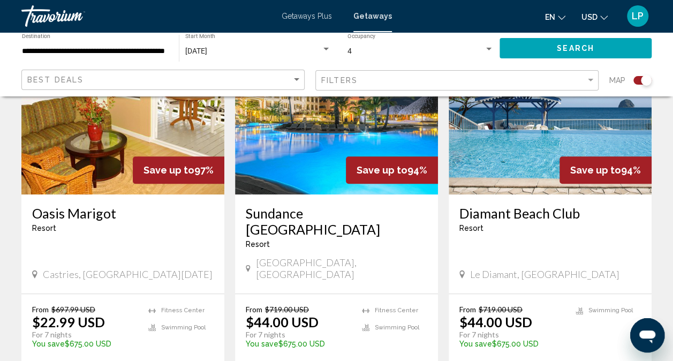
scroll to position [477, 0]
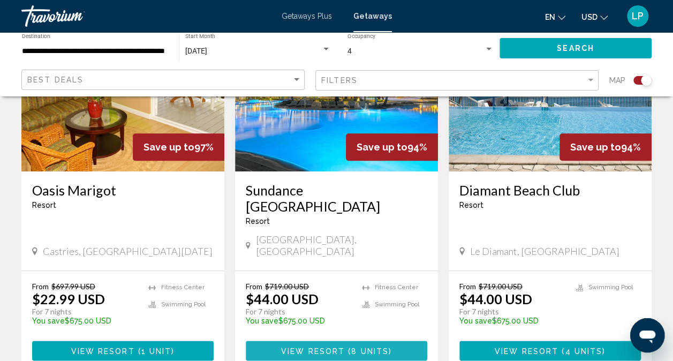
click at [307, 347] on span "View Resort" at bounding box center [313, 351] width 64 height 9
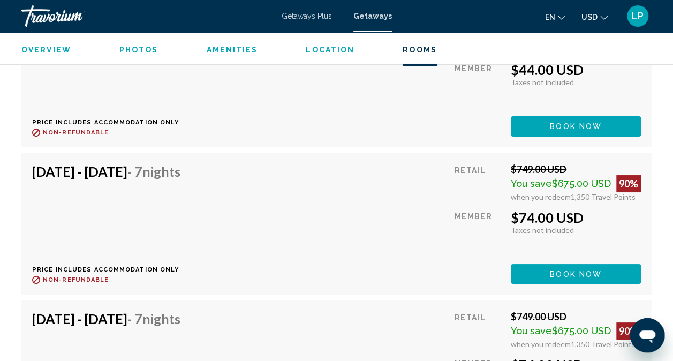
scroll to position [1934, 0]
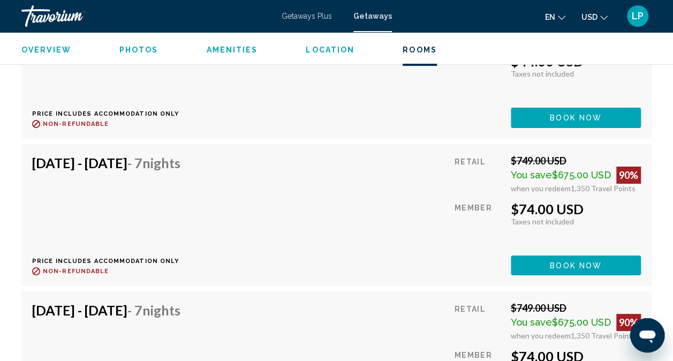
click at [593, 123] on span "Book now" at bounding box center [576, 118] width 52 height 9
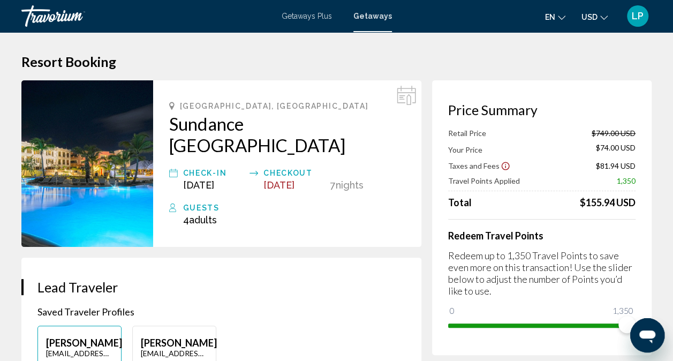
click at [373, 17] on span "Getaways" at bounding box center [373, 16] width 39 height 9
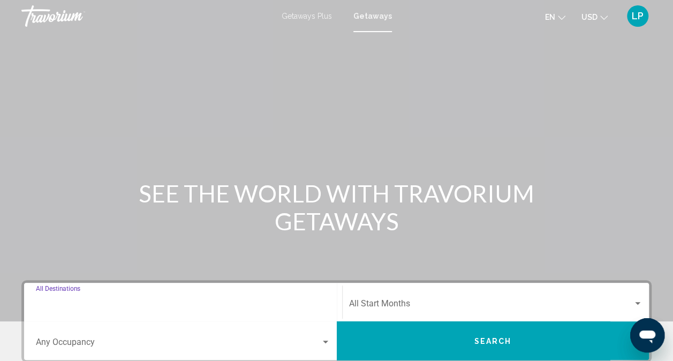
click at [141, 307] on input "Destination All Destinations" at bounding box center [183, 306] width 295 height 10
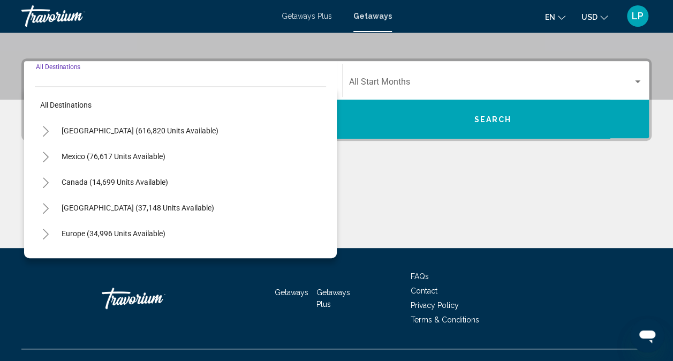
scroll to position [239, 0]
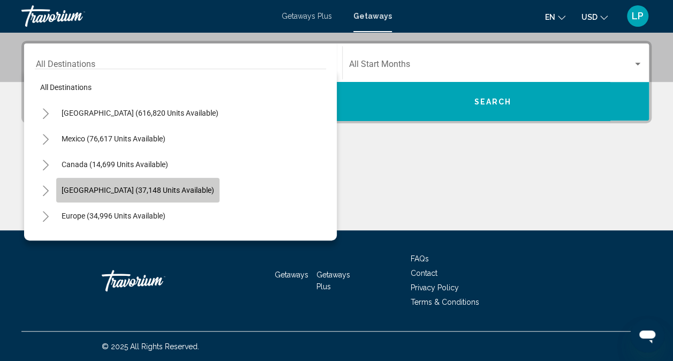
click at [137, 192] on span "[GEOGRAPHIC_DATA] (37,148 units available)" at bounding box center [138, 190] width 153 height 9
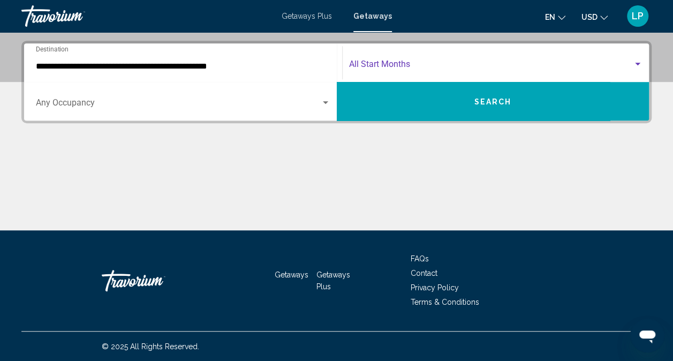
click at [406, 64] on span "Search widget" at bounding box center [491, 67] width 284 height 10
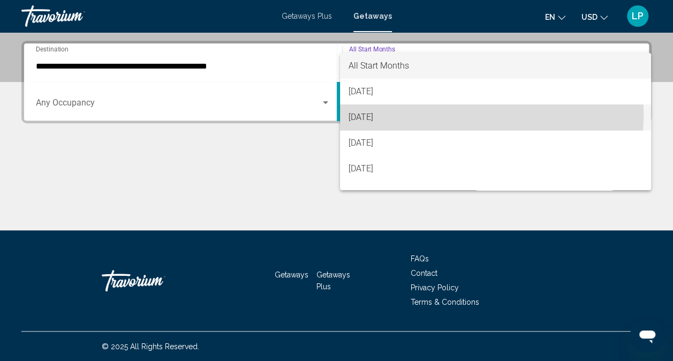
click at [384, 114] on span "[DATE]" at bounding box center [496, 117] width 294 height 26
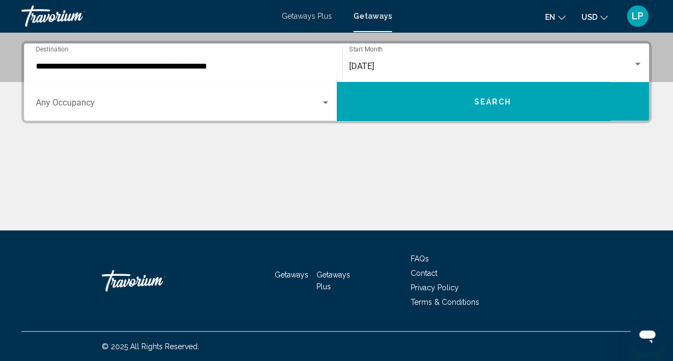
click at [295, 74] on div "**********" at bounding box center [183, 63] width 295 height 34
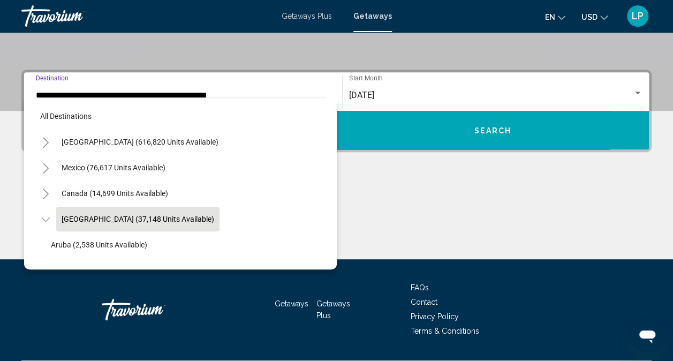
scroll to position [38, 0]
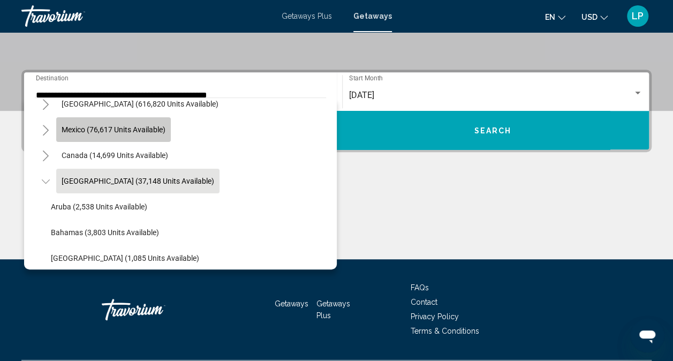
click at [167, 129] on button "Mexico (76,617 units available)" at bounding box center [113, 129] width 115 height 25
type input "**********"
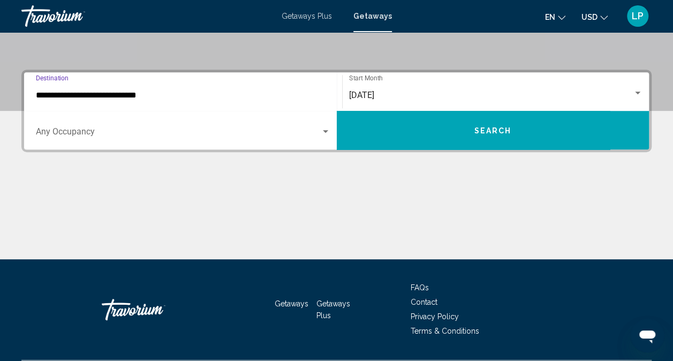
scroll to position [239, 0]
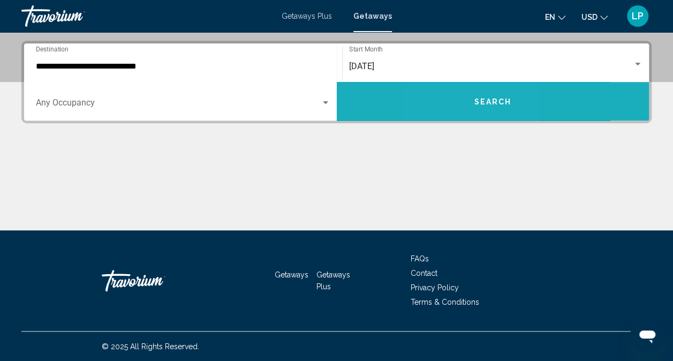
click at [458, 97] on button "Search" at bounding box center [493, 101] width 313 height 39
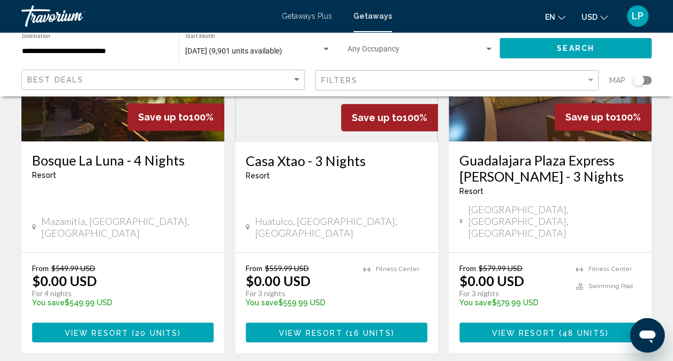
scroll to position [171, 0]
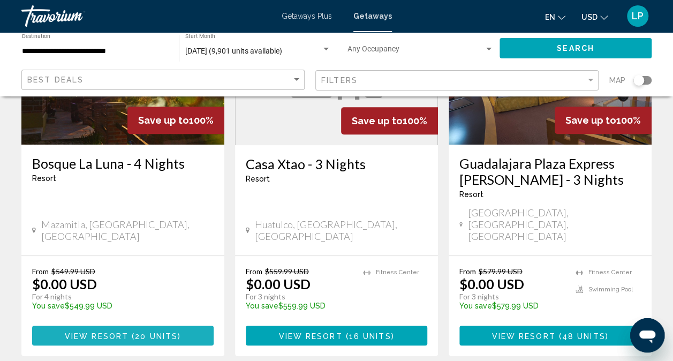
click at [145, 332] on span "20 units" at bounding box center [156, 336] width 43 height 9
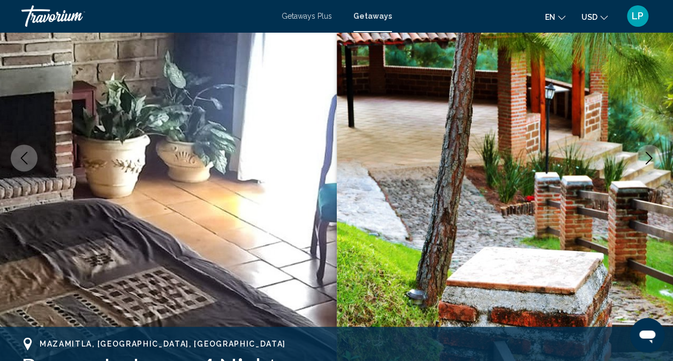
scroll to position [127, 0]
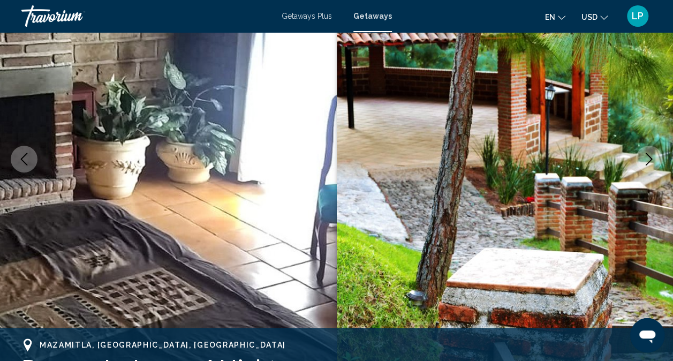
click at [652, 160] on icon "Next image" at bounding box center [649, 159] width 13 height 13
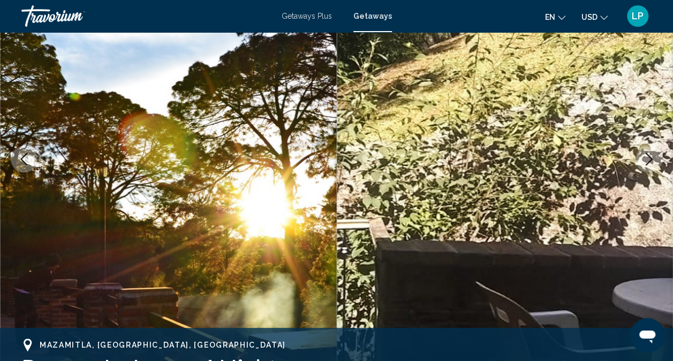
click at [652, 160] on icon "Next image" at bounding box center [649, 159] width 13 height 13
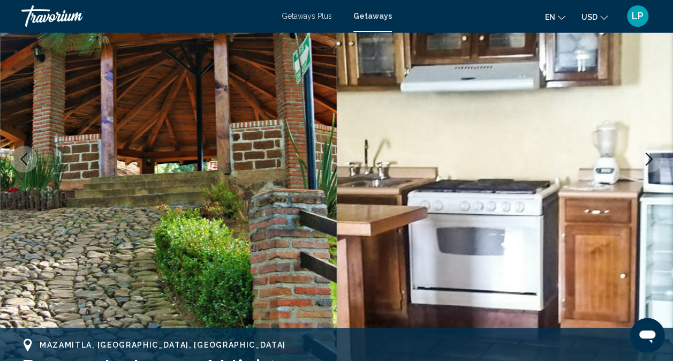
click at [652, 160] on icon "Next image" at bounding box center [649, 159] width 13 height 13
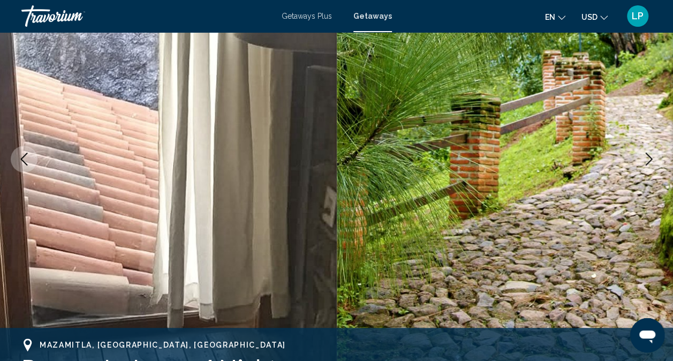
click at [652, 160] on icon "Next image" at bounding box center [649, 159] width 13 height 13
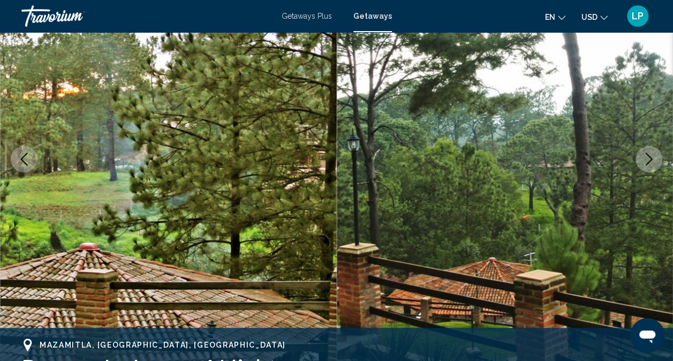
click at [652, 160] on icon "Next image" at bounding box center [649, 159] width 13 height 13
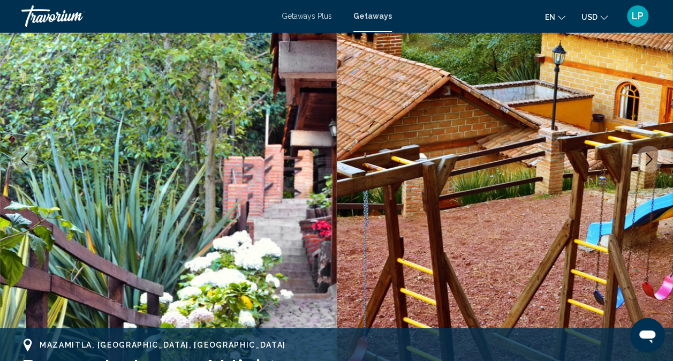
click at [652, 160] on icon "Next image" at bounding box center [649, 159] width 13 height 13
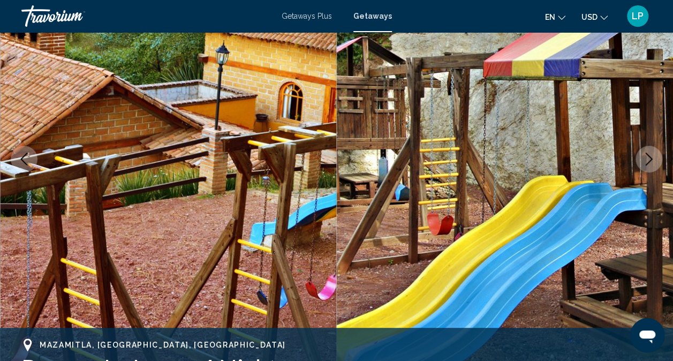
click at [652, 160] on icon "Next image" at bounding box center [649, 159] width 13 height 13
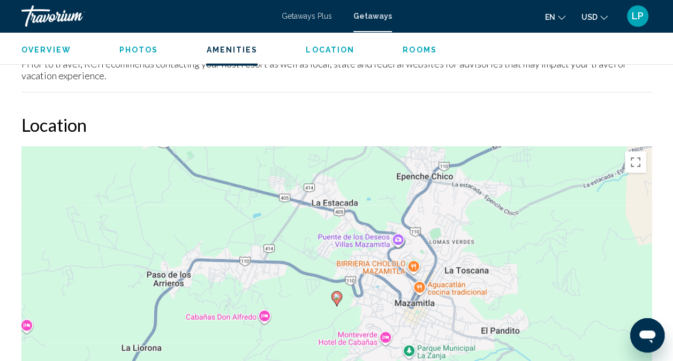
scroll to position [1284, 0]
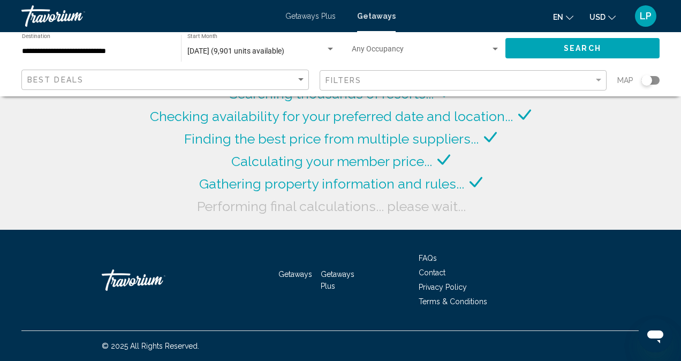
click at [652, 77] on div "Search widget" at bounding box center [651, 80] width 18 height 9
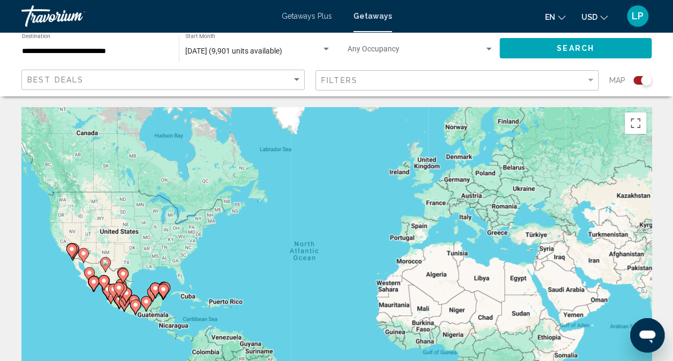
click at [73, 253] on icon "Main content" at bounding box center [71, 251] width 10 height 14
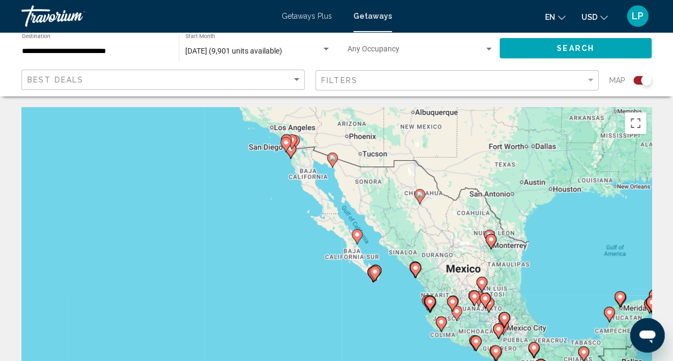
drag, startPoint x: 334, startPoint y: 311, endPoint x: 280, endPoint y: 192, distance: 130.6
click at [280, 192] on div "To activate drag with keyboard, press Alt + Enter. Once in keyboard drag state,…" at bounding box center [336, 267] width 630 height 321
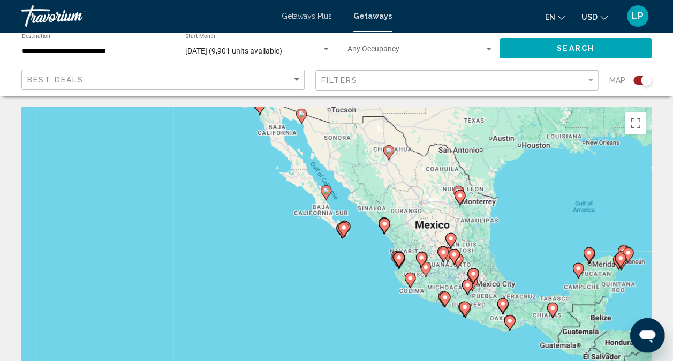
drag, startPoint x: 383, startPoint y: 296, endPoint x: 350, endPoint y: 250, distance: 56.8
click at [350, 250] on div "To activate drag with keyboard, press Alt + Enter. Once in keyboard drag state,…" at bounding box center [336, 267] width 630 height 321
click at [345, 230] on image "Main content" at bounding box center [344, 227] width 6 height 6
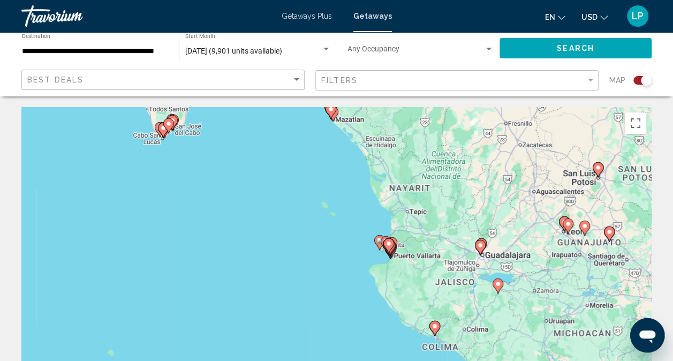
drag, startPoint x: 506, startPoint y: 280, endPoint x: 335, endPoint y: 146, distance: 217.1
click at [335, 146] on div "To activate drag with keyboard, press Alt + Enter. Once in keyboard drag state,…" at bounding box center [336, 267] width 630 height 321
click at [387, 245] on image "Main content" at bounding box center [389, 243] width 6 height 6
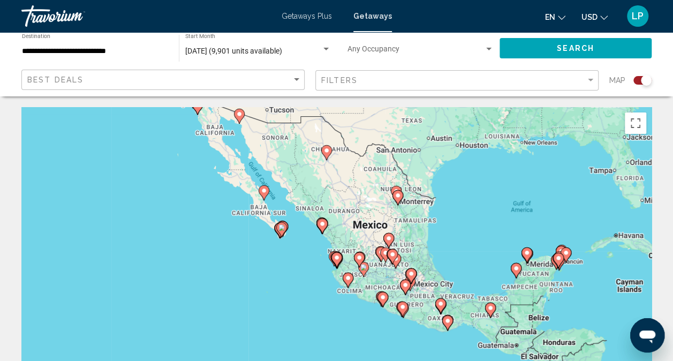
click at [338, 255] on image "Main content" at bounding box center [337, 257] width 6 height 6
type input "**********"
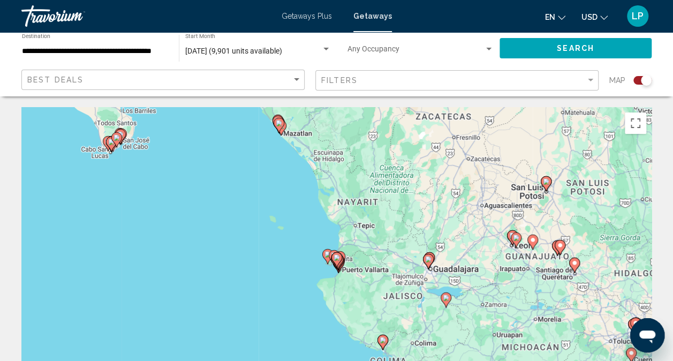
click at [340, 262] on gmp-advanced-marker "Main content" at bounding box center [337, 260] width 11 height 16
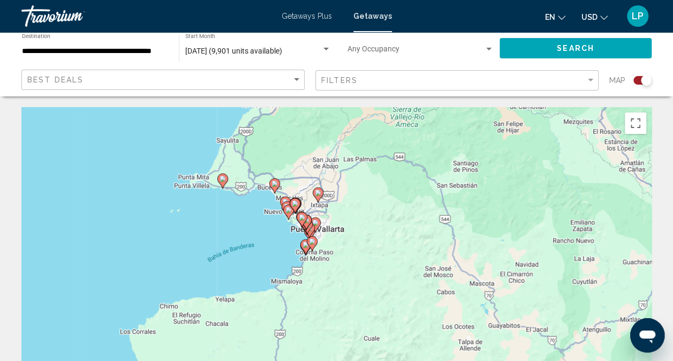
drag, startPoint x: 309, startPoint y: 297, endPoint x: 266, endPoint y: 243, distance: 69.0
click at [266, 243] on div "To activate drag with keyboard, press Alt + Enter. Once in keyboard drag state,…" at bounding box center [336, 267] width 630 height 321
click at [310, 242] on image "Main content" at bounding box center [312, 241] width 6 height 6
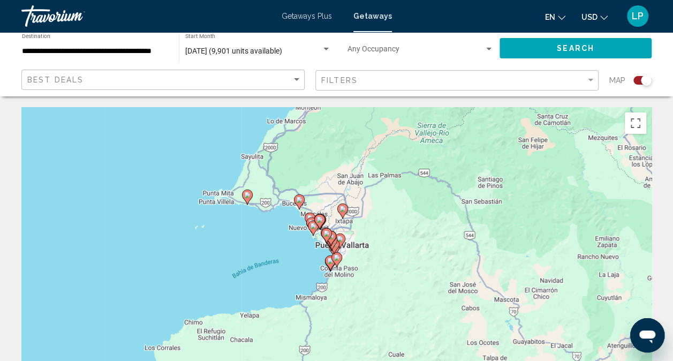
click at [461, 88] on div "Filters" at bounding box center [458, 81] width 274 height 20
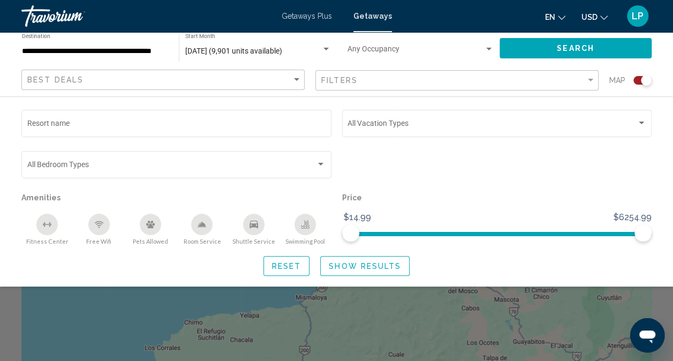
click at [302, 225] on icon "Swimming Pool" at bounding box center [305, 224] width 9 height 9
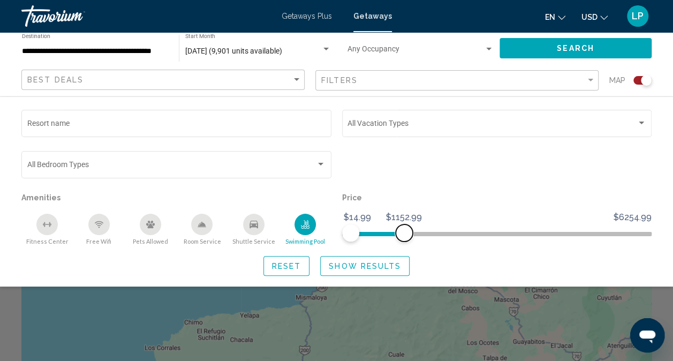
drag, startPoint x: 640, startPoint y: 235, endPoint x: 404, endPoint y: 238, distance: 235.7
click at [404, 238] on span "Search widget" at bounding box center [404, 232] width 17 height 17
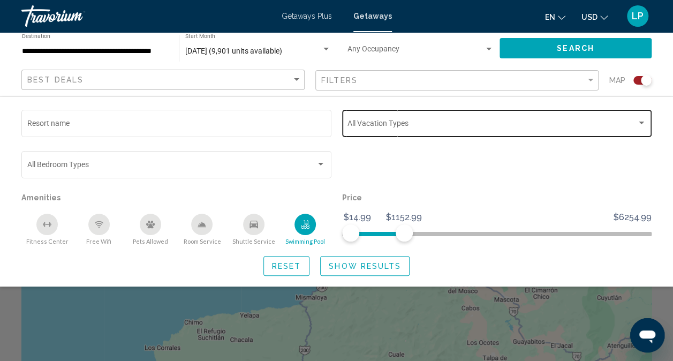
click at [405, 126] on span "Search widget" at bounding box center [492, 125] width 289 height 9
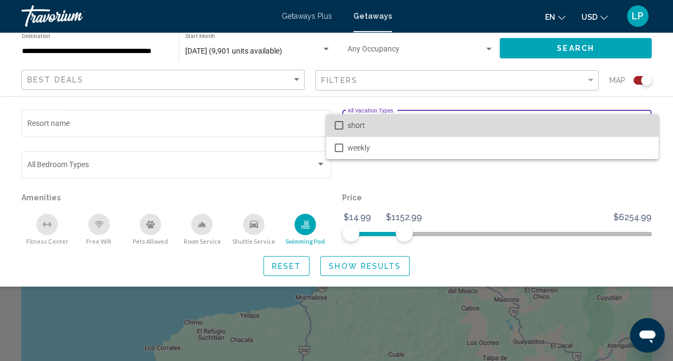
click at [345, 129] on mat-option "short" at bounding box center [492, 125] width 333 height 22
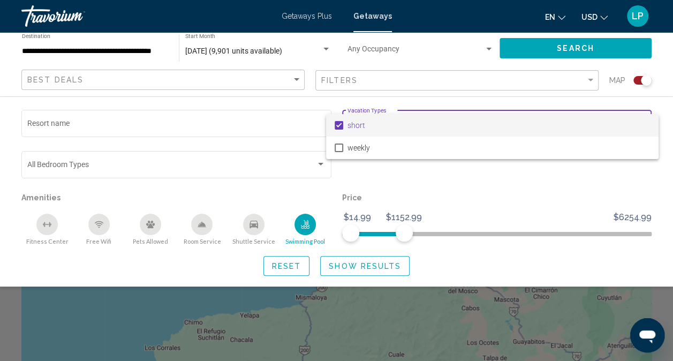
click at [252, 226] on div at bounding box center [336, 180] width 673 height 361
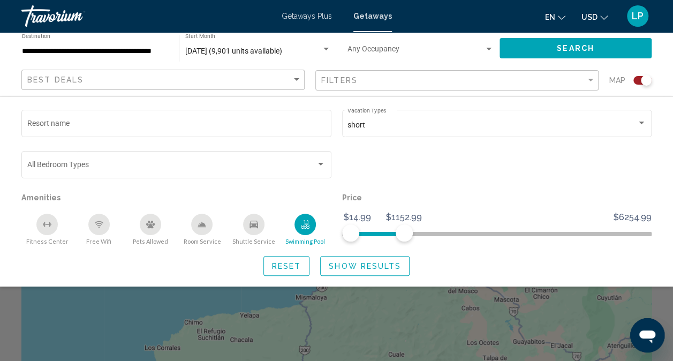
click at [252, 226] on icon "Shuttle Service" at bounding box center [254, 224] width 9 height 7
click at [197, 229] on div "Room Service" at bounding box center [201, 224] width 21 height 21
click at [100, 225] on icon "Free Wifi" at bounding box center [99, 226] width 4 height 2
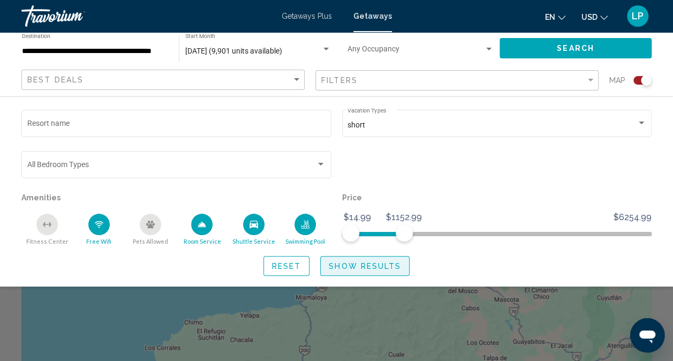
click at [365, 264] on span "Show Results" at bounding box center [365, 266] width 72 height 9
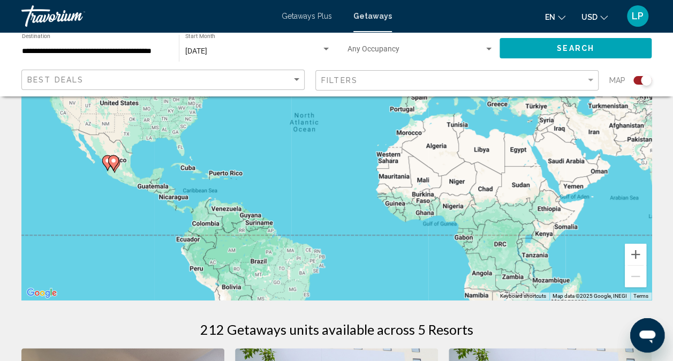
scroll to position [150, 0]
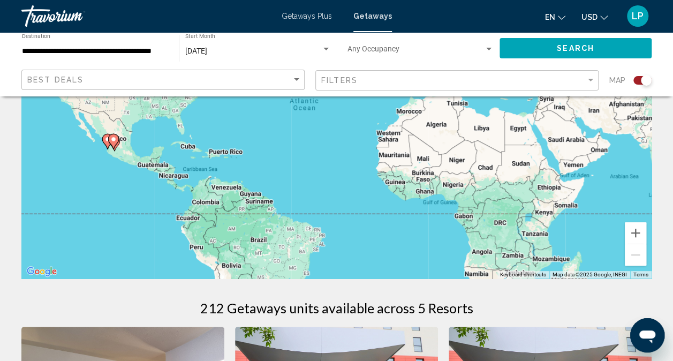
click at [112, 139] on image "Main content" at bounding box center [113, 139] width 6 height 6
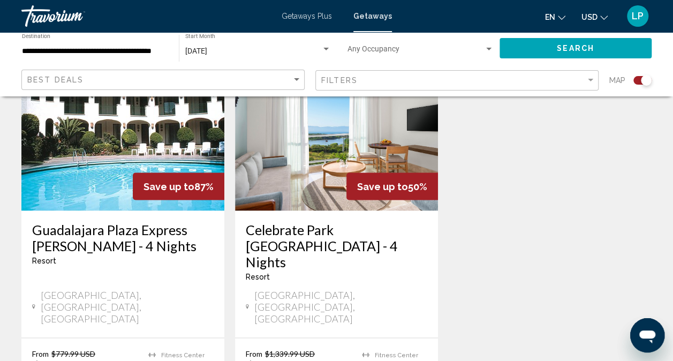
scroll to position [864, 0]
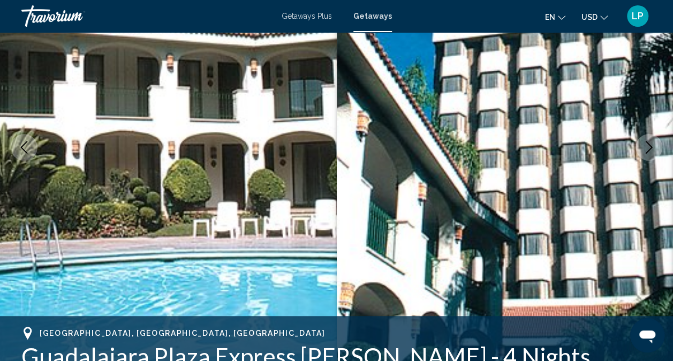
scroll to position [149, 0]
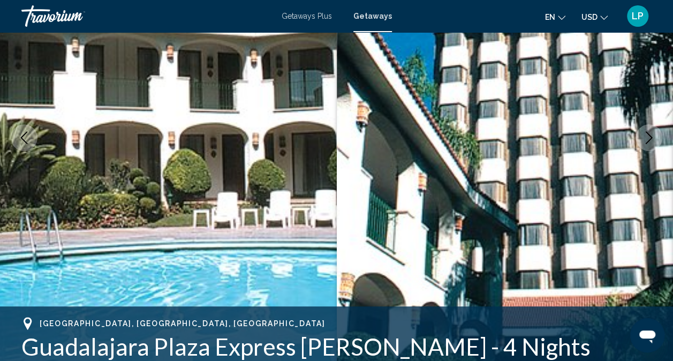
click at [644, 136] on icon "Next image" at bounding box center [649, 137] width 13 height 13
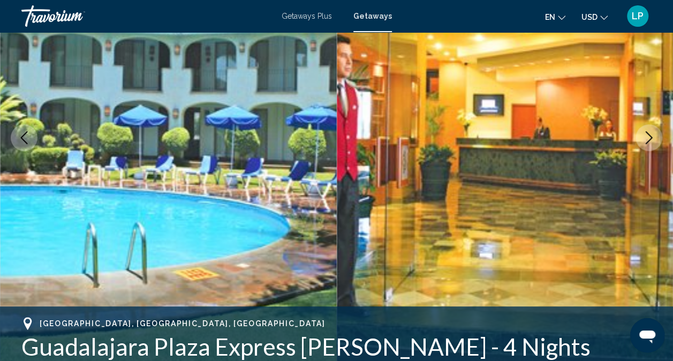
click at [644, 136] on icon "Next image" at bounding box center [649, 137] width 13 height 13
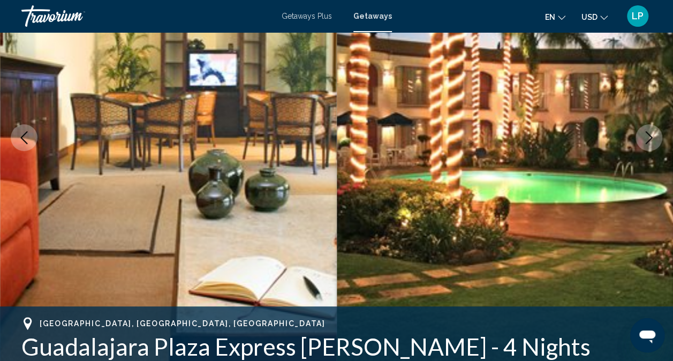
click at [644, 136] on icon "Next image" at bounding box center [649, 137] width 13 height 13
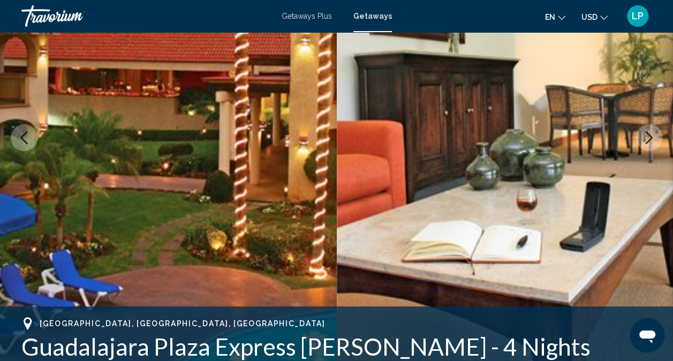
click at [644, 136] on icon "Next image" at bounding box center [649, 137] width 13 height 13
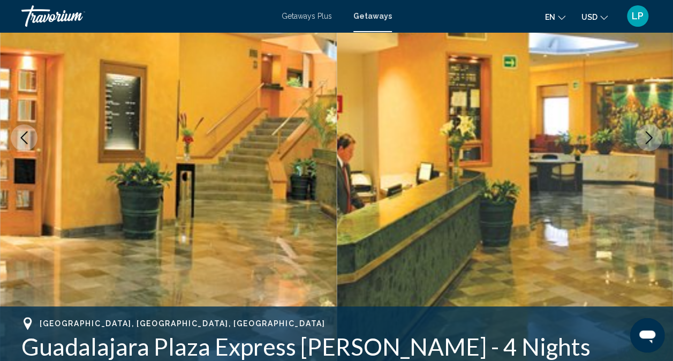
click at [644, 136] on icon "Next image" at bounding box center [649, 137] width 13 height 13
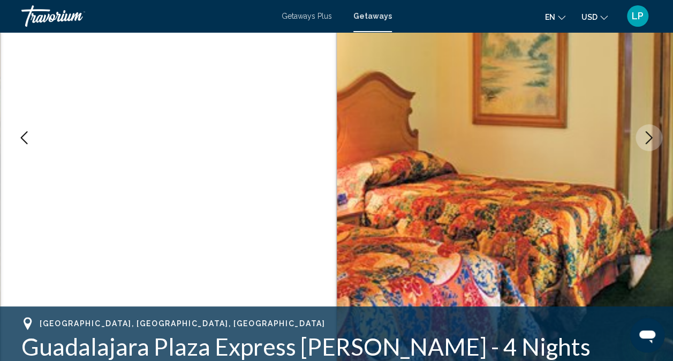
click at [644, 136] on icon "Next image" at bounding box center [649, 137] width 13 height 13
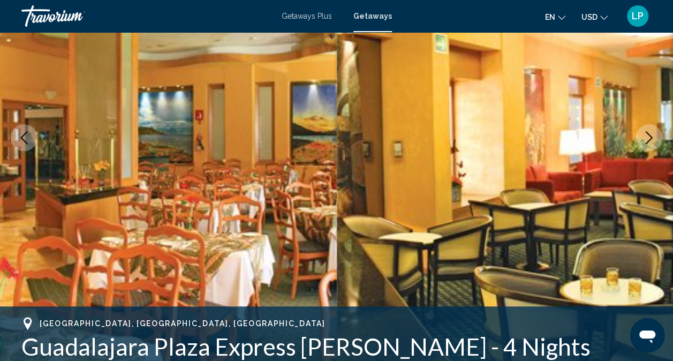
click at [644, 136] on icon "Next image" at bounding box center [649, 137] width 13 height 13
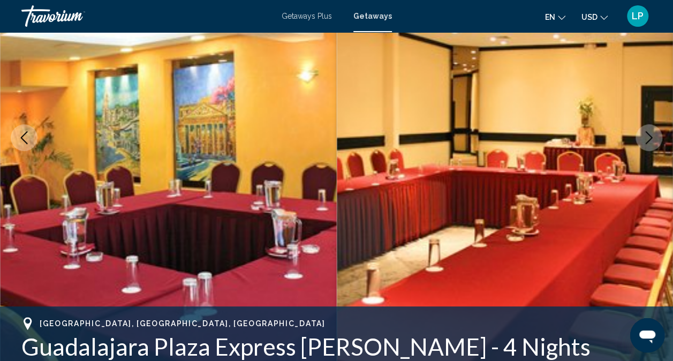
click at [644, 136] on icon "Next image" at bounding box center [649, 137] width 13 height 13
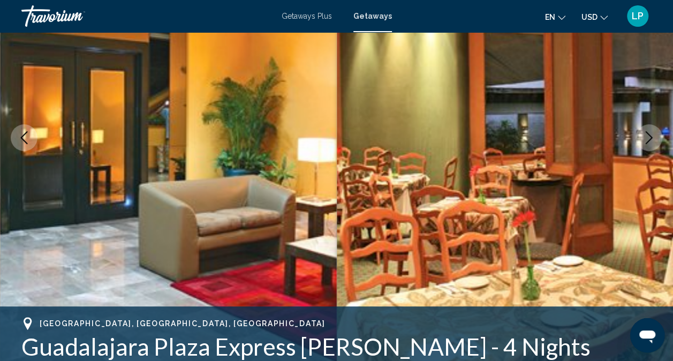
click at [644, 136] on icon "Next image" at bounding box center [649, 137] width 13 height 13
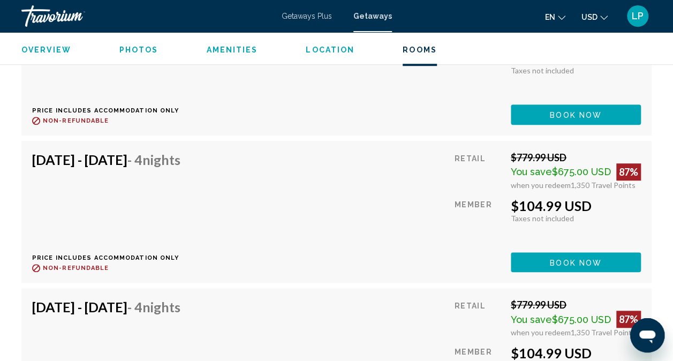
scroll to position [2390, 0]
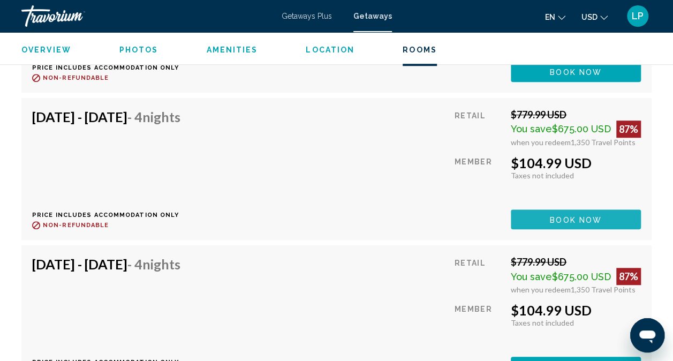
click at [572, 215] on span "Book now" at bounding box center [576, 219] width 52 height 9
